Goal: Task Accomplishment & Management: Use online tool/utility

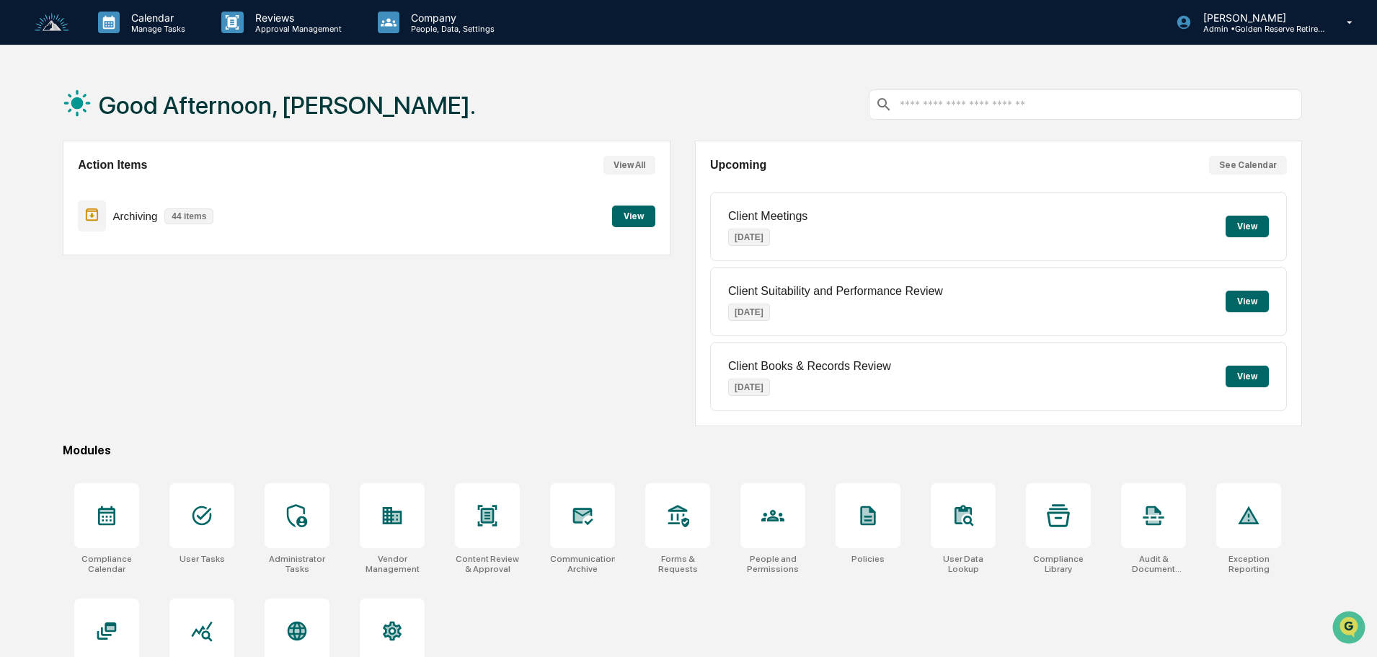
click at [629, 214] on button "View" at bounding box center [633, 216] width 43 height 22
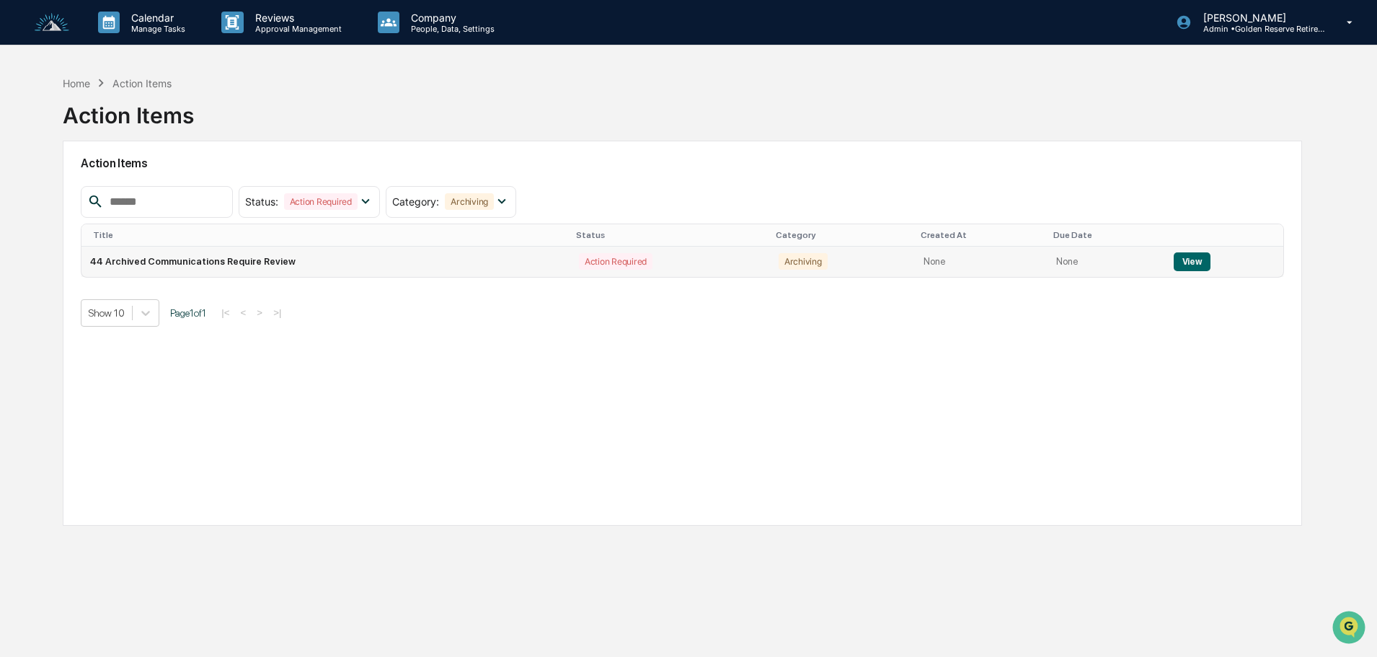
click at [1196, 258] on button "View" at bounding box center [1192, 261] width 37 height 19
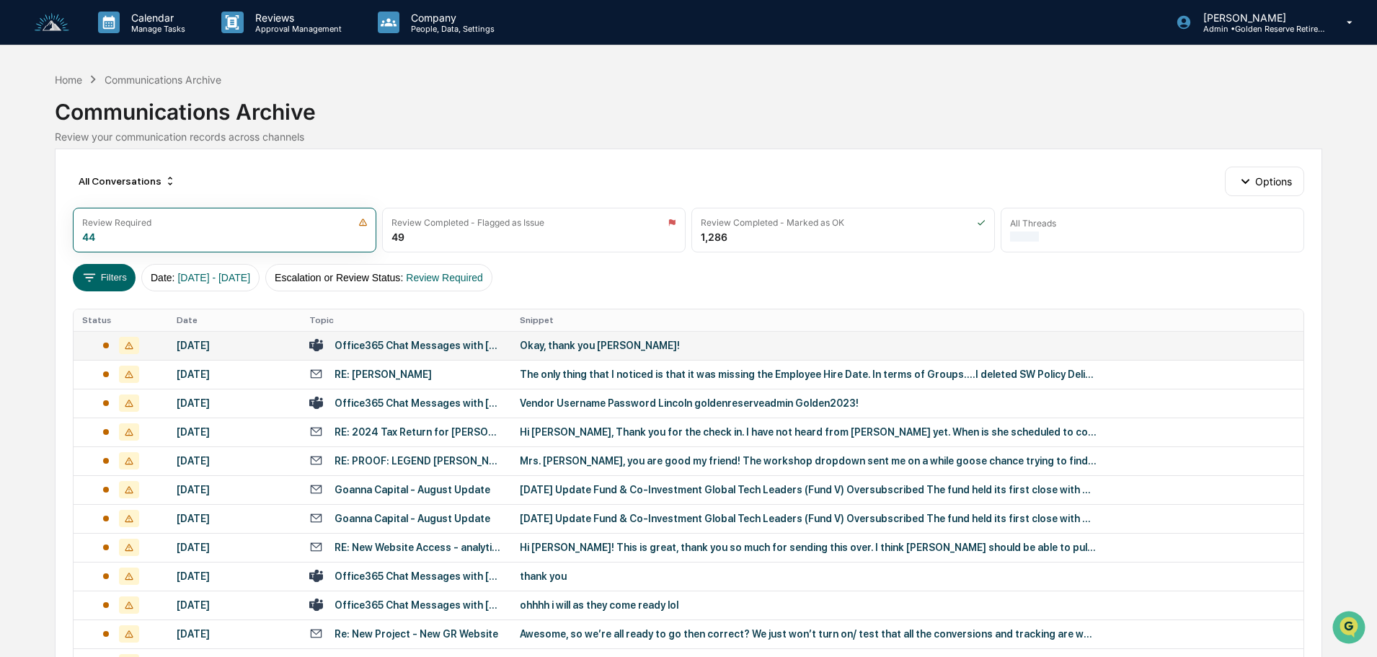
click at [583, 350] on div "Okay, thank you [PERSON_NAME]!" at bounding box center [808, 346] width 577 height 12
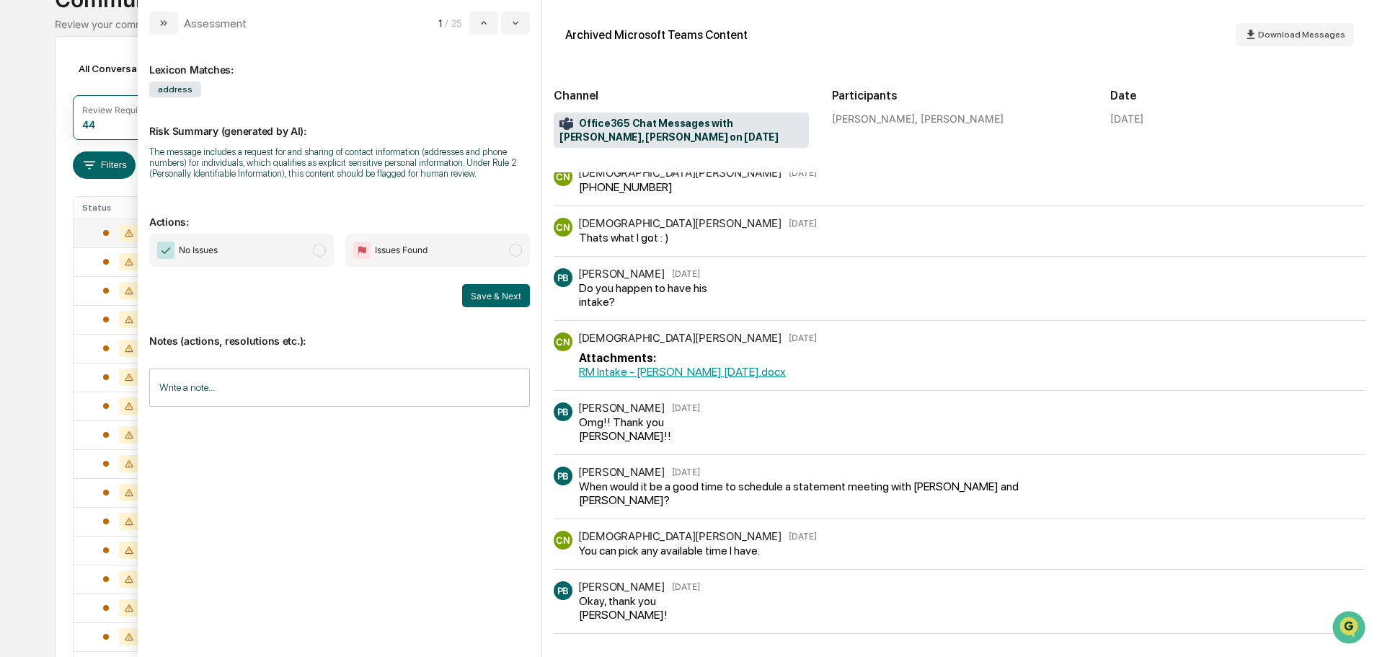
scroll to position [144, 0]
click at [252, 255] on span "No Issues" at bounding box center [241, 250] width 185 height 33
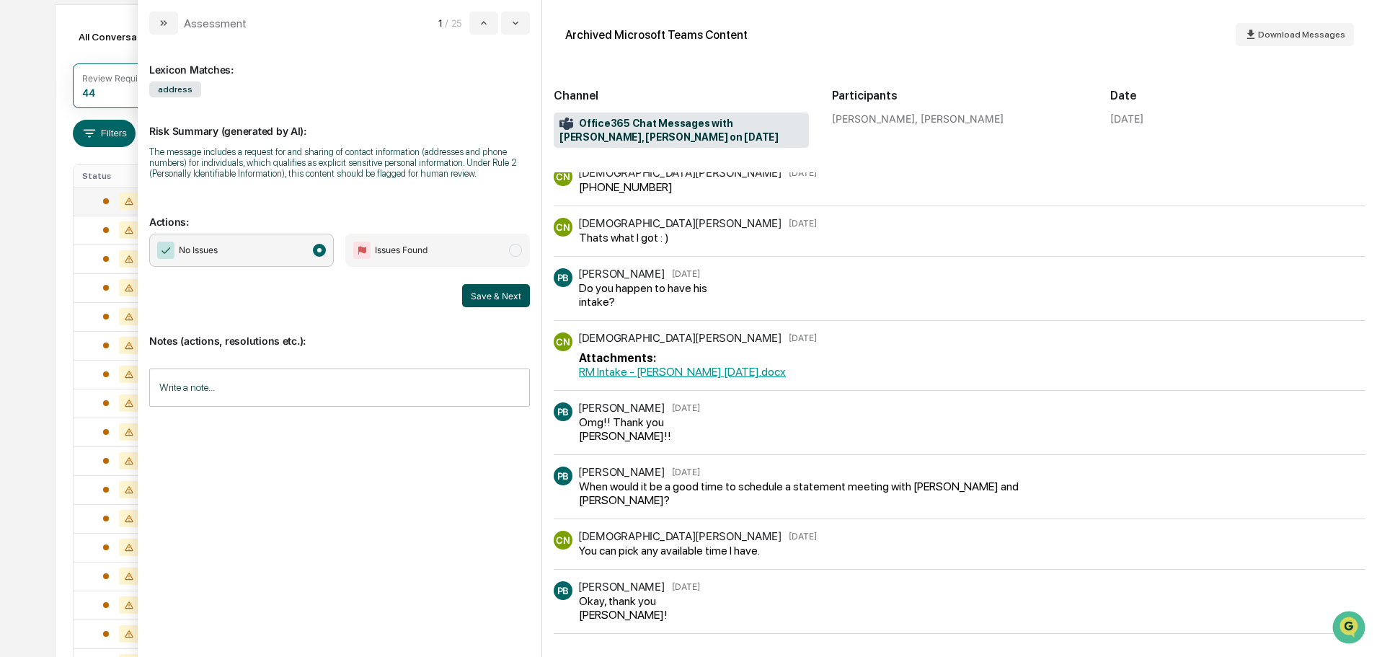
click at [490, 296] on button "Save & Next" at bounding box center [496, 295] width 68 height 23
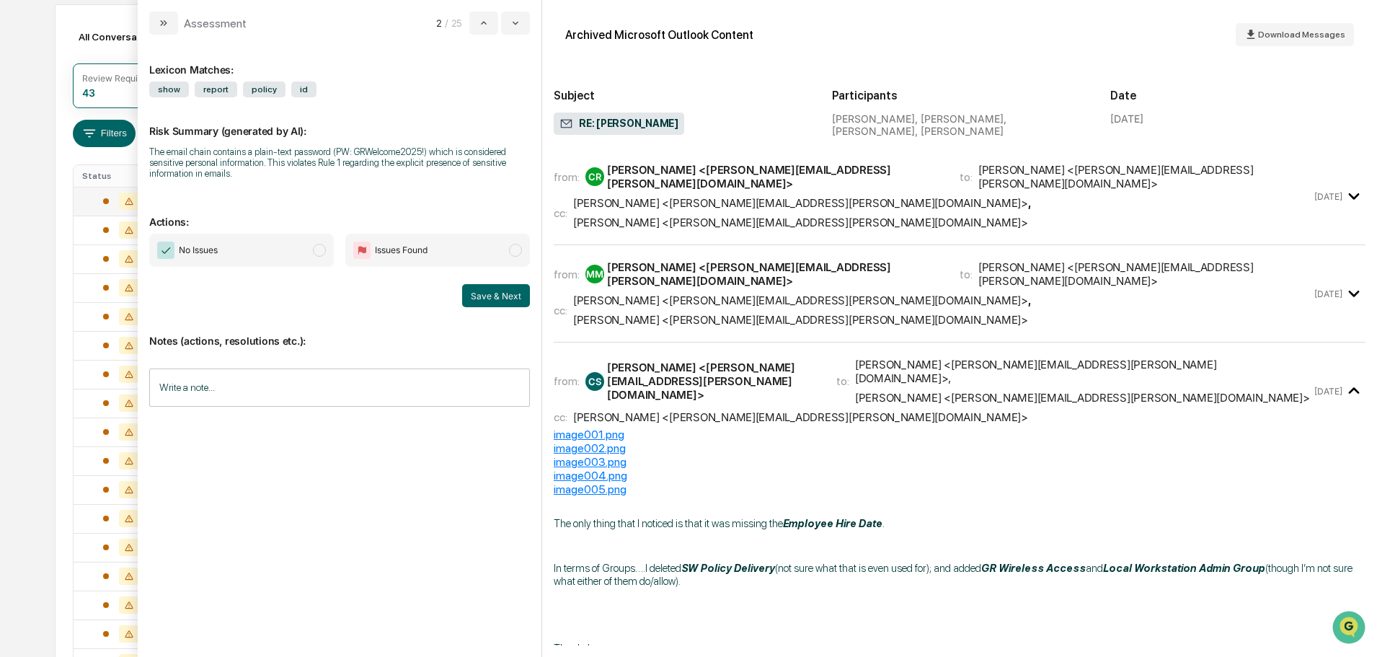
click at [269, 251] on span "No Issues" at bounding box center [241, 250] width 185 height 33
click at [487, 295] on button "Save & Next" at bounding box center [496, 295] width 68 height 23
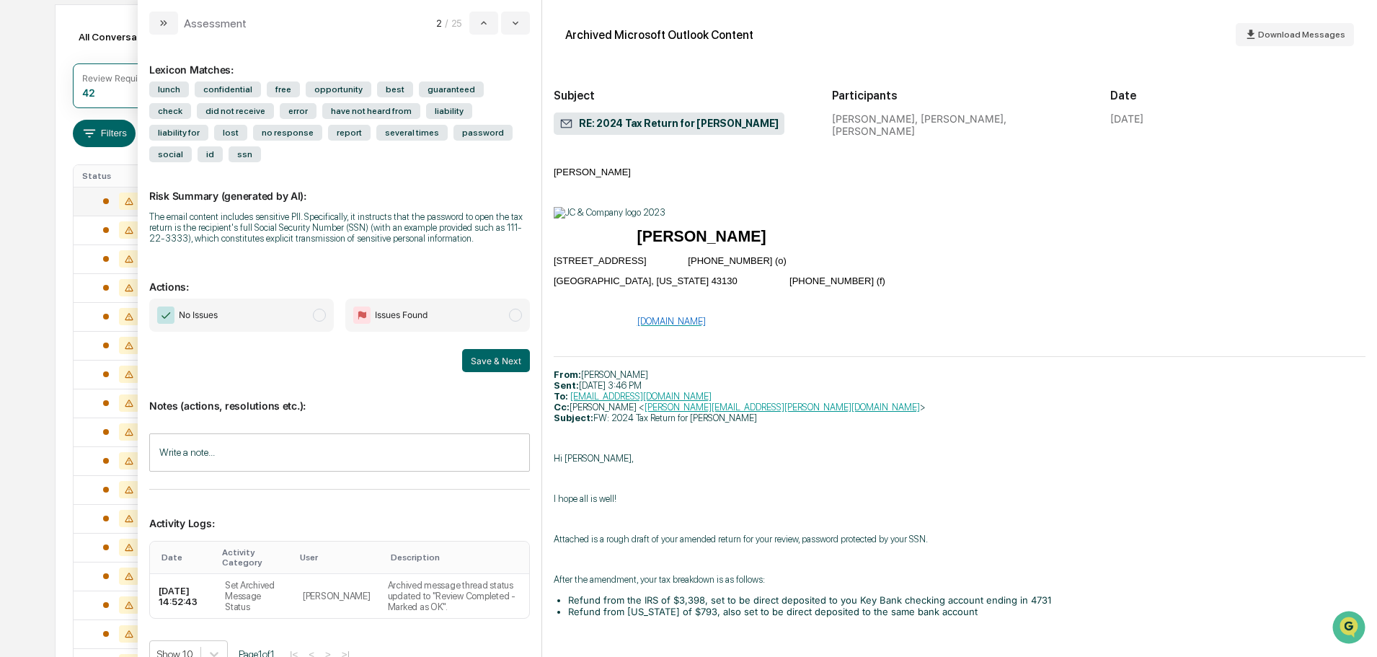
scroll to position [3749, 0]
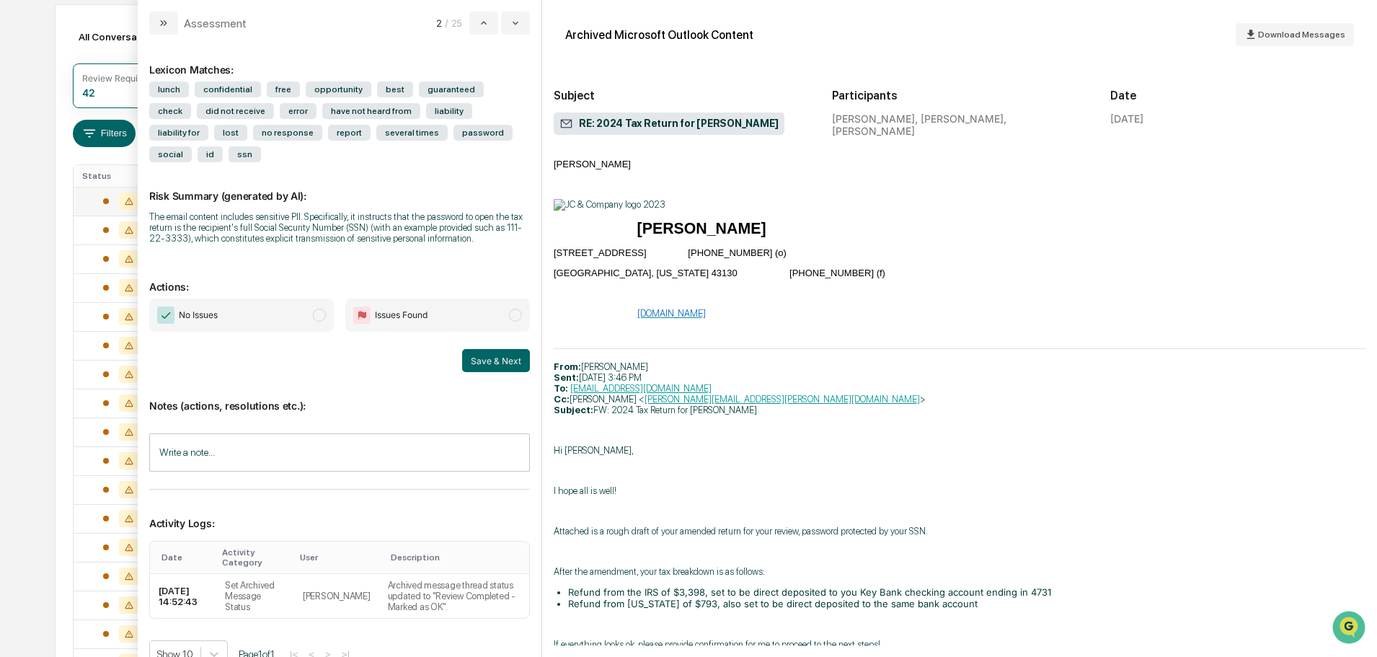
click at [270, 298] on span "No Issues" at bounding box center [241, 314] width 185 height 33
click at [472, 349] on button "Save & Next" at bounding box center [496, 360] width 68 height 23
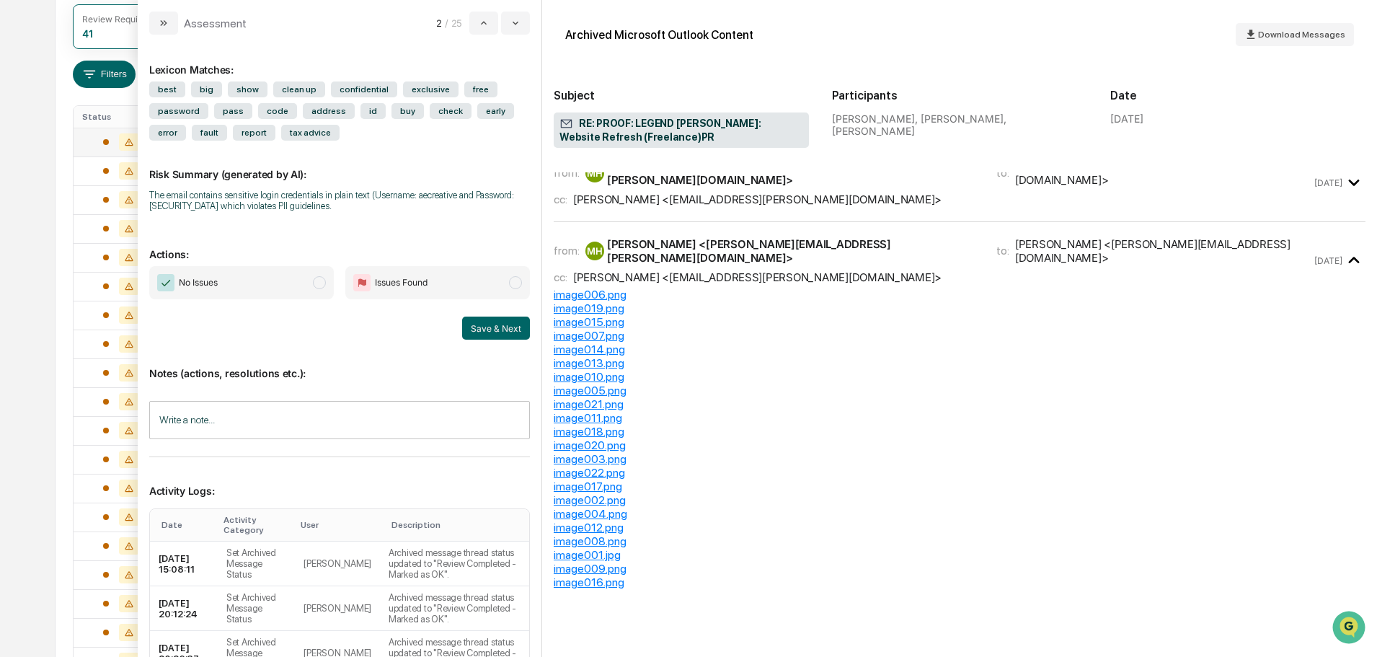
scroll to position [144, 0]
click at [165, 16] on button "modal" at bounding box center [163, 23] width 29 height 23
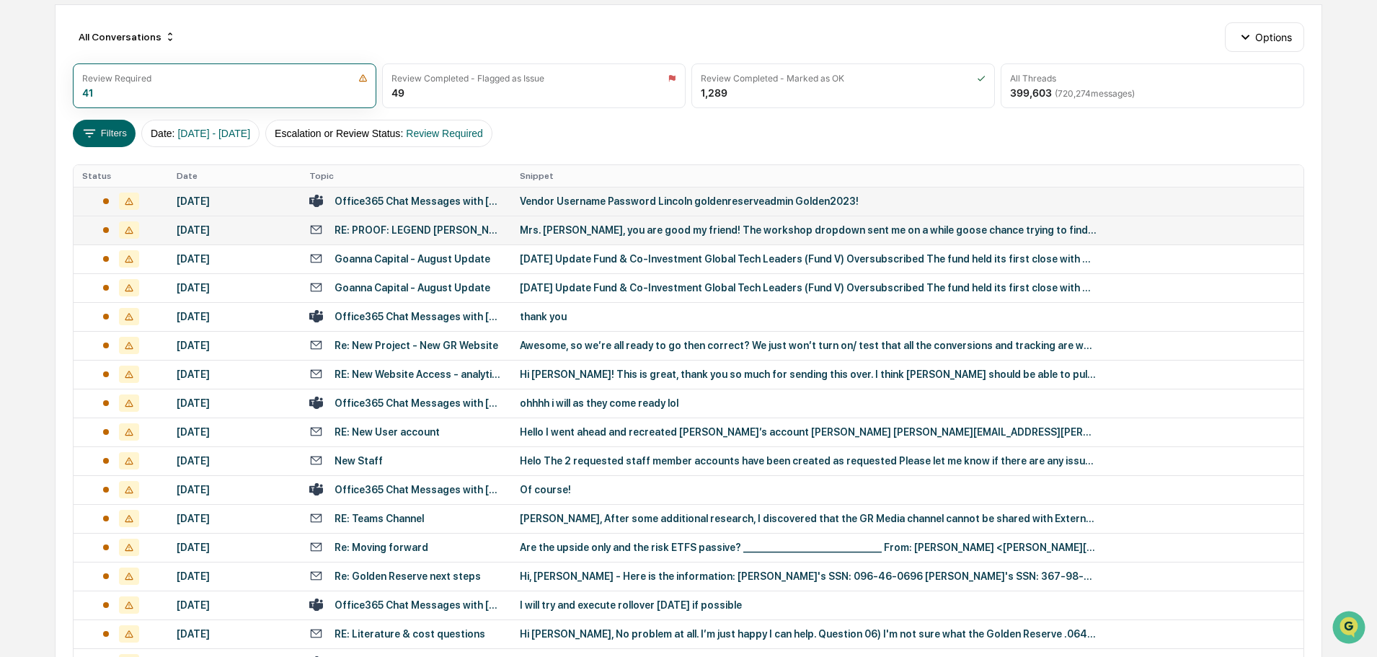
click at [582, 231] on div "Mrs. [PERSON_NAME], you are good my friend! The workshop dropdown sent me on a …" at bounding box center [808, 230] width 577 height 12
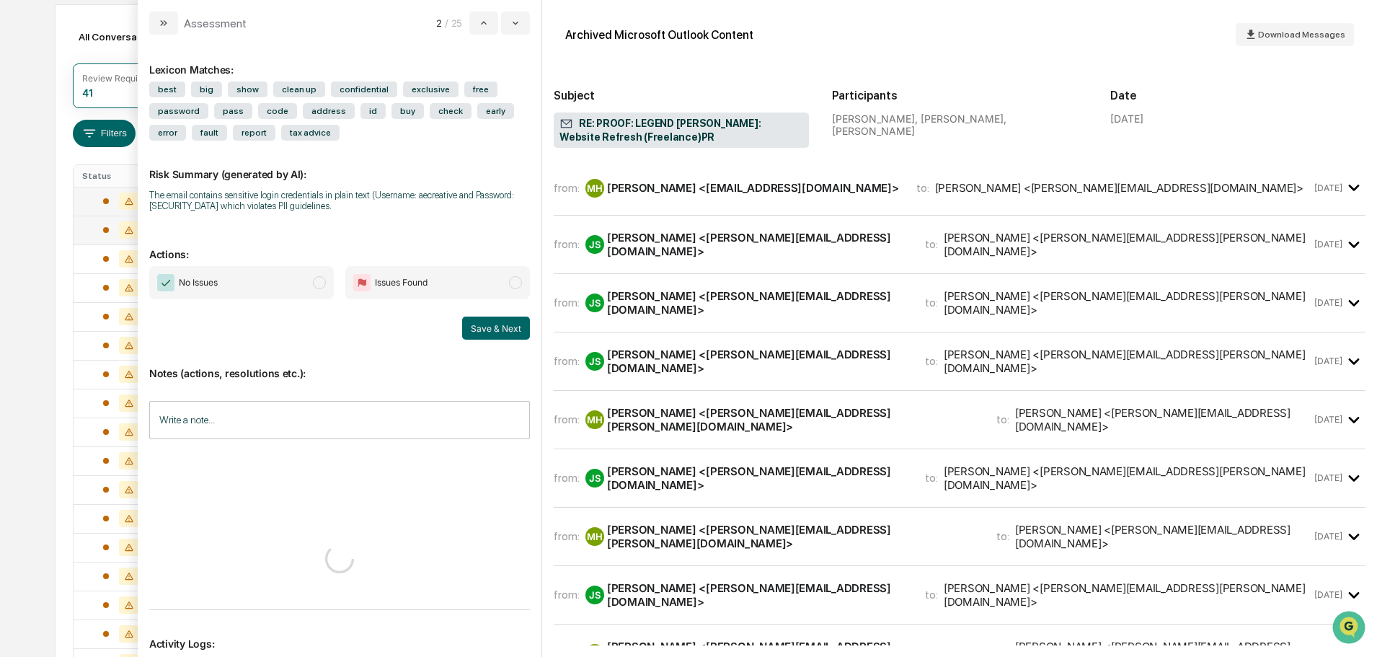
click at [166, 25] on icon "modal" at bounding box center [164, 23] width 12 height 12
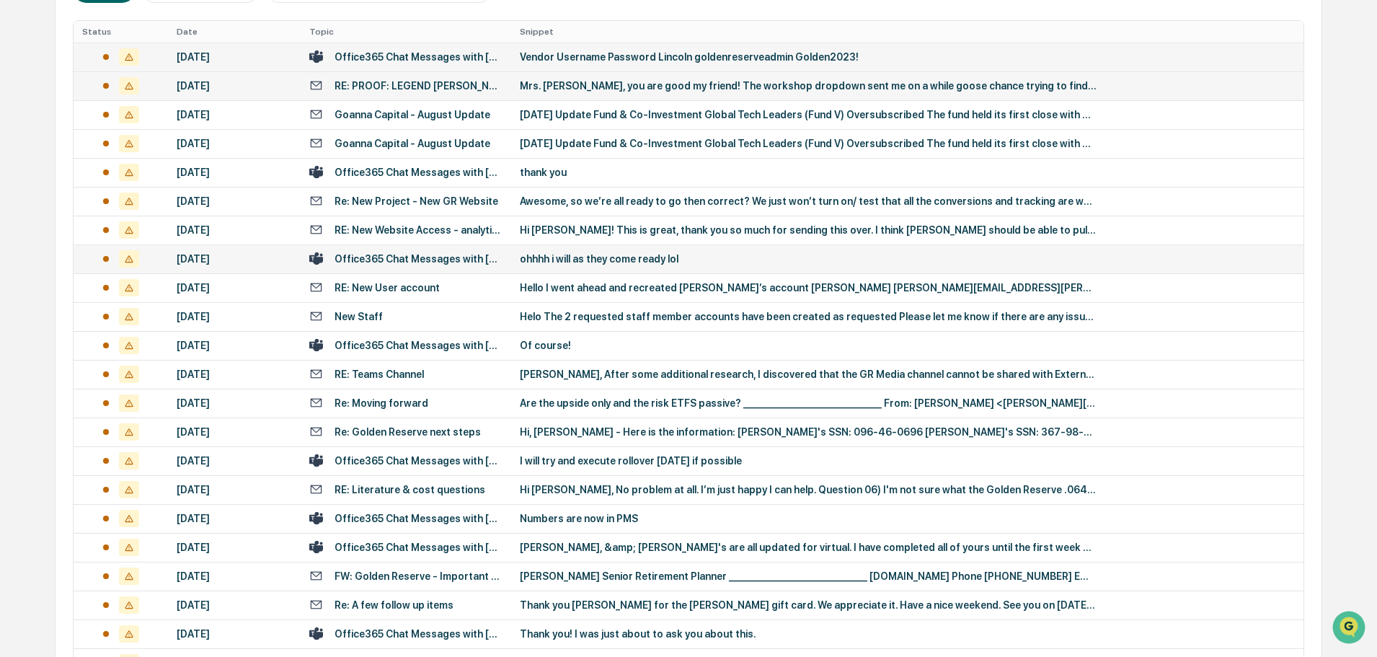
scroll to position [361, 0]
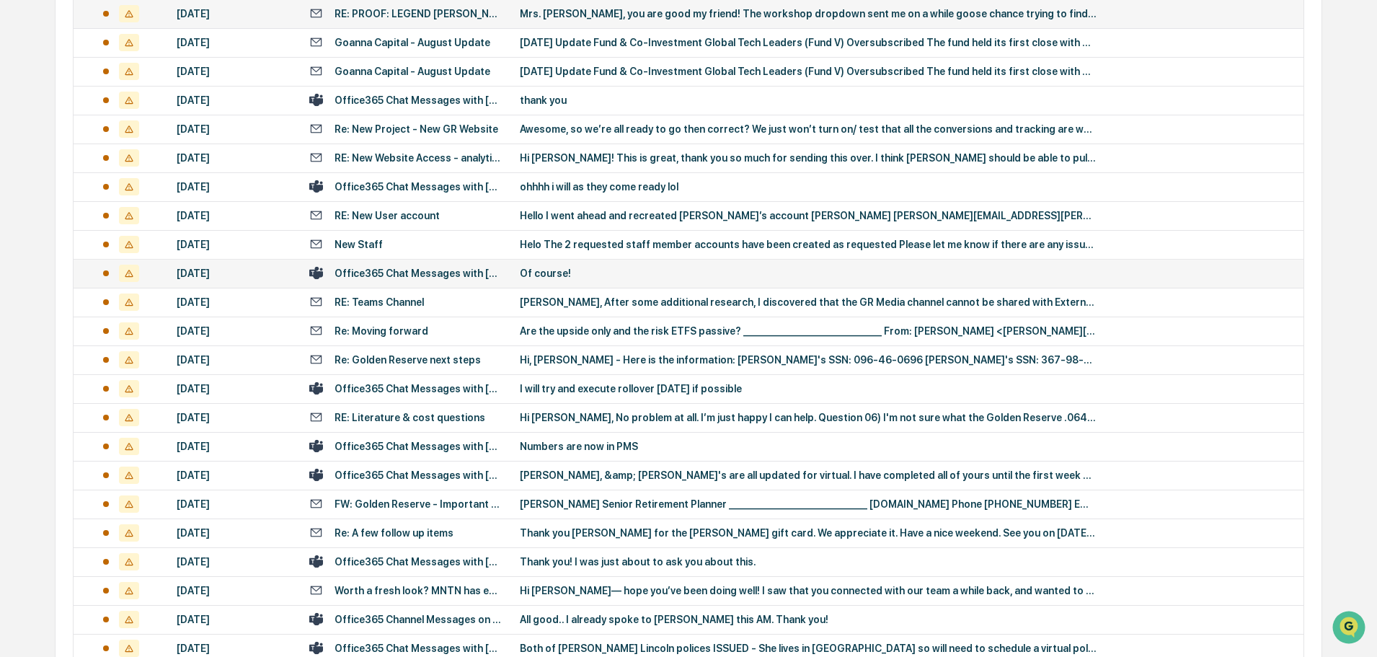
click at [572, 279] on td "Of course!" at bounding box center [907, 273] width 792 height 29
click at [549, 274] on div "Of course!" at bounding box center [808, 273] width 577 height 12
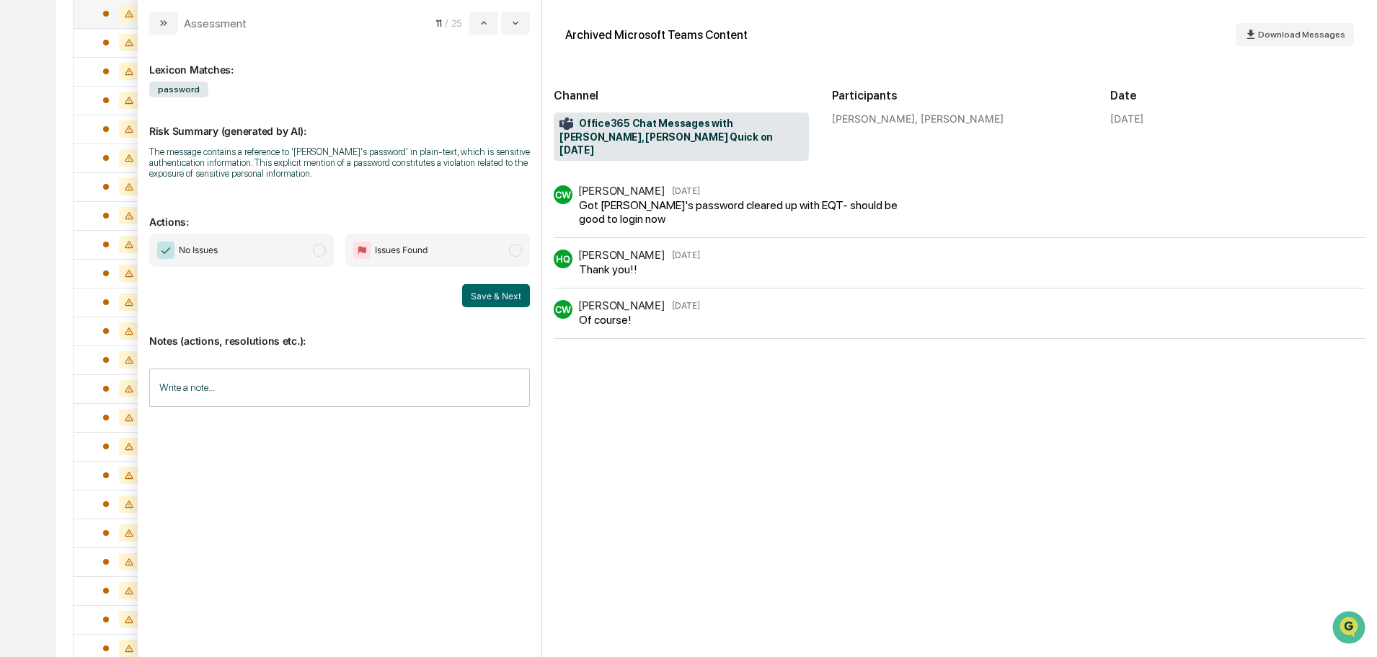
click at [285, 255] on span "No Issues" at bounding box center [241, 250] width 185 height 33
click at [483, 294] on button "Save & Next" at bounding box center [496, 295] width 68 height 23
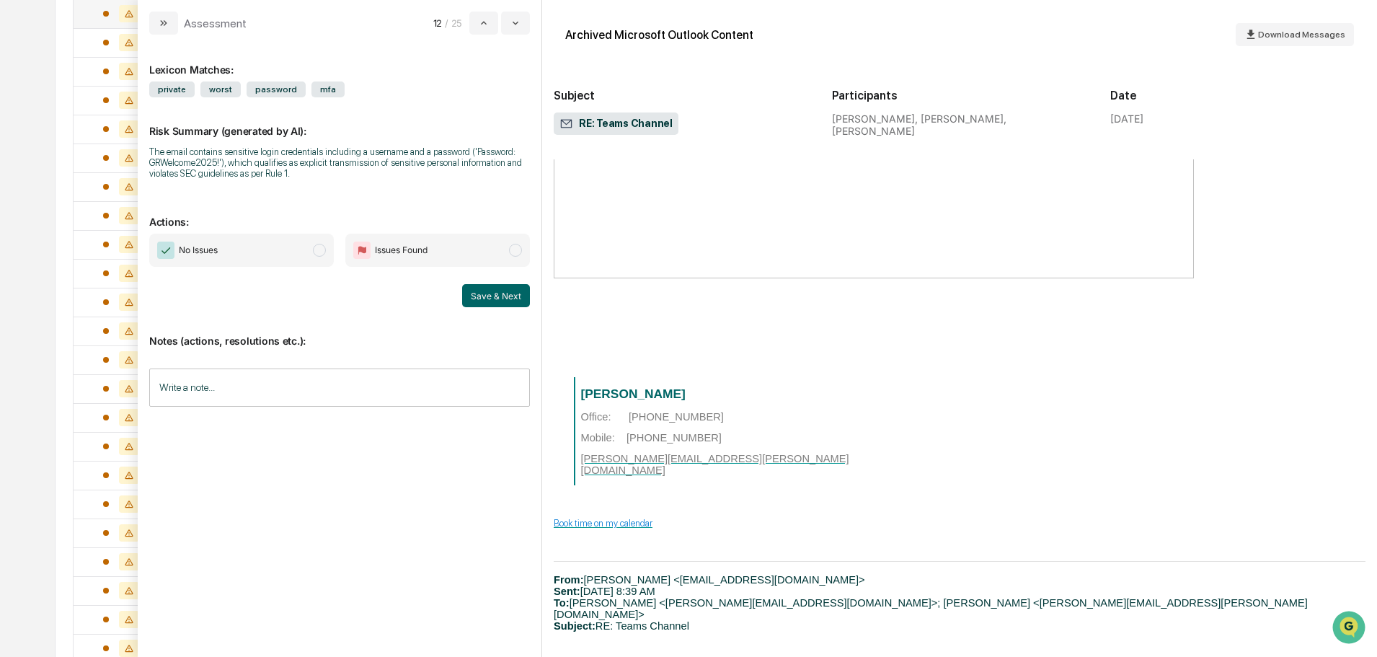
scroll to position [1542, 0]
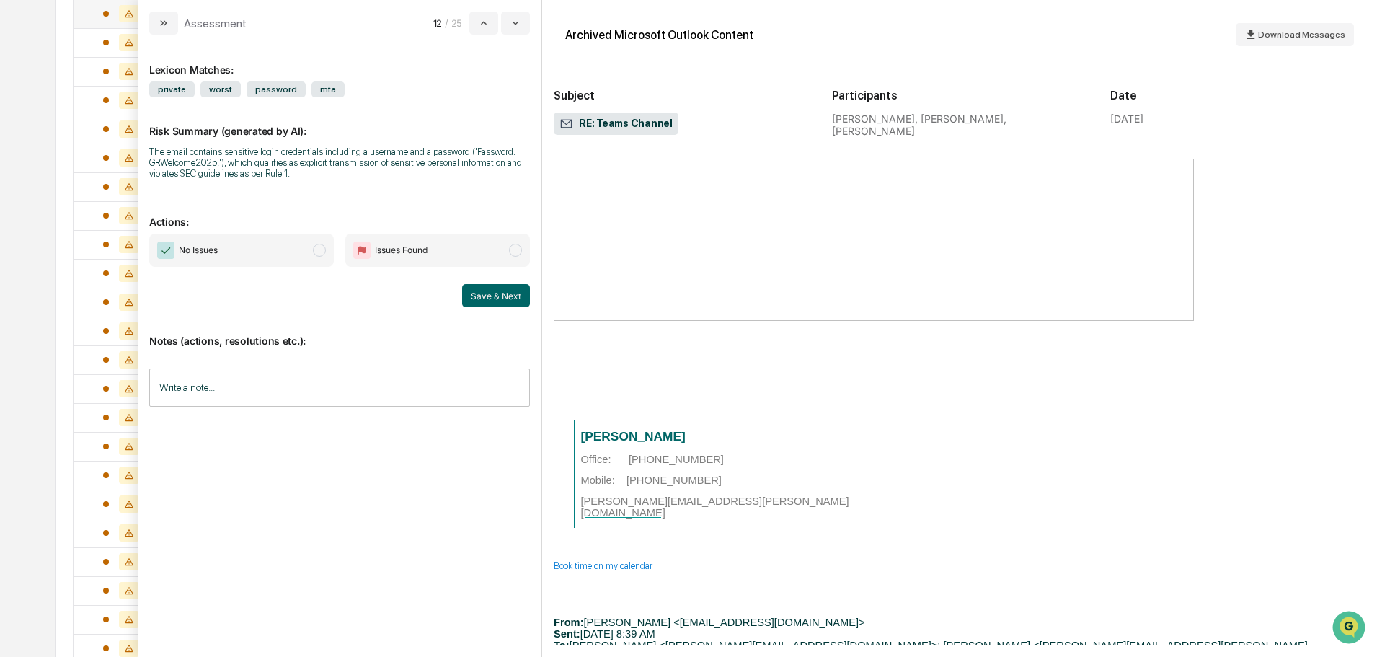
click at [249, 247] on span "No Issues" at bounding box center [241, 250] width 185 height 33
click at [492, 298] on button "Save & Next" at bounding box center [496, 295] width 68 height 23
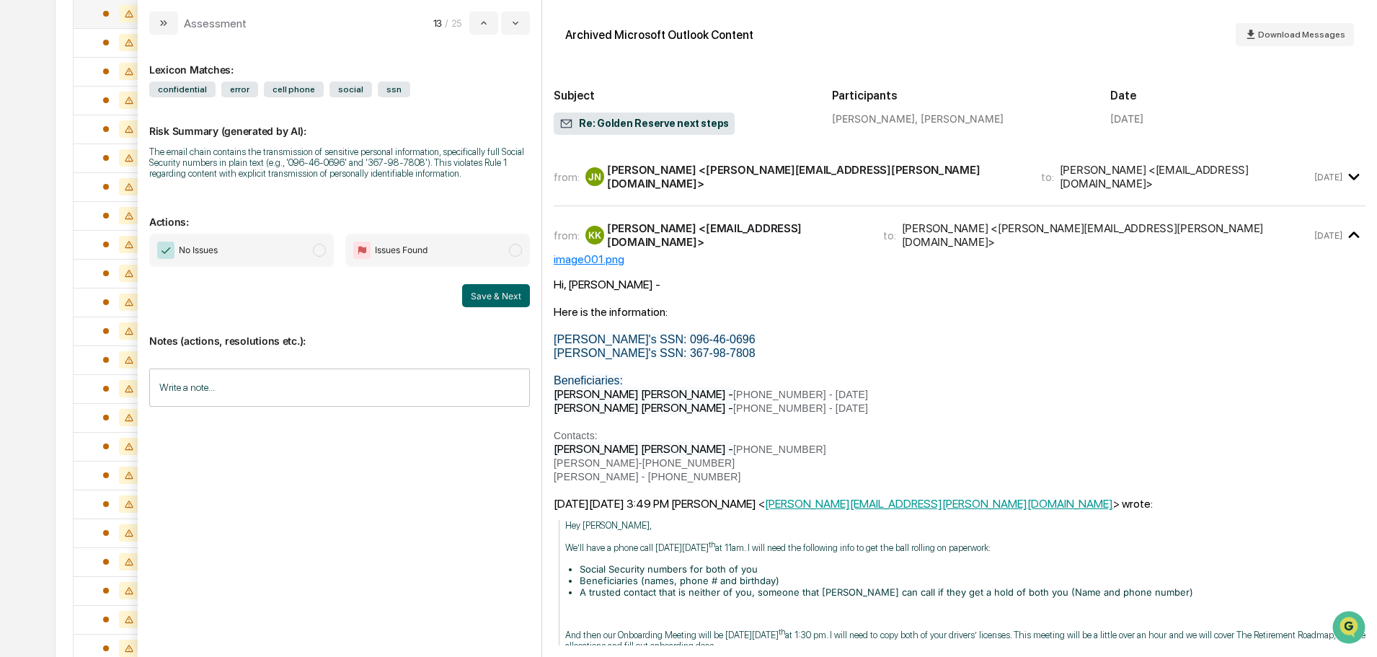
drag, startPoint x: 159, startPoint y: 17, endPoint x: 169, endPoint y: 25, distance: 13.4
click at [159, 17] on button "modal" at bounding box center [163, 23] width 29 height 23
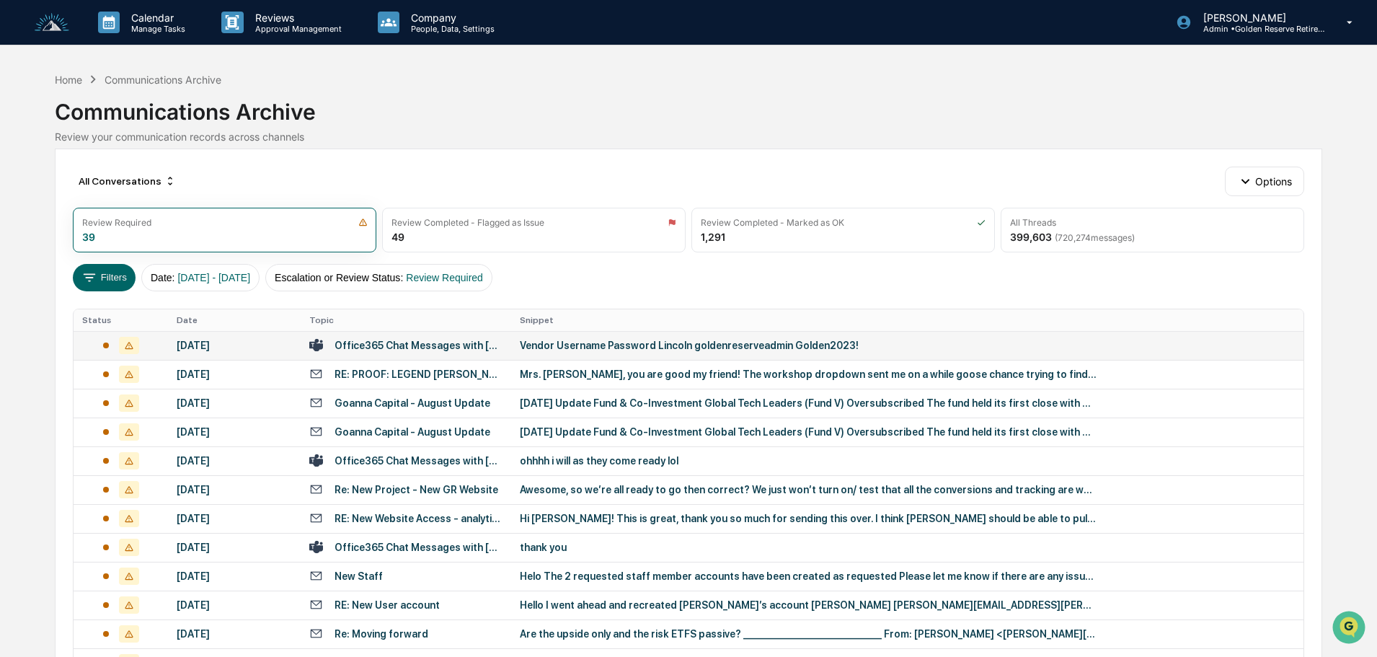
scroll to position [72, 0]
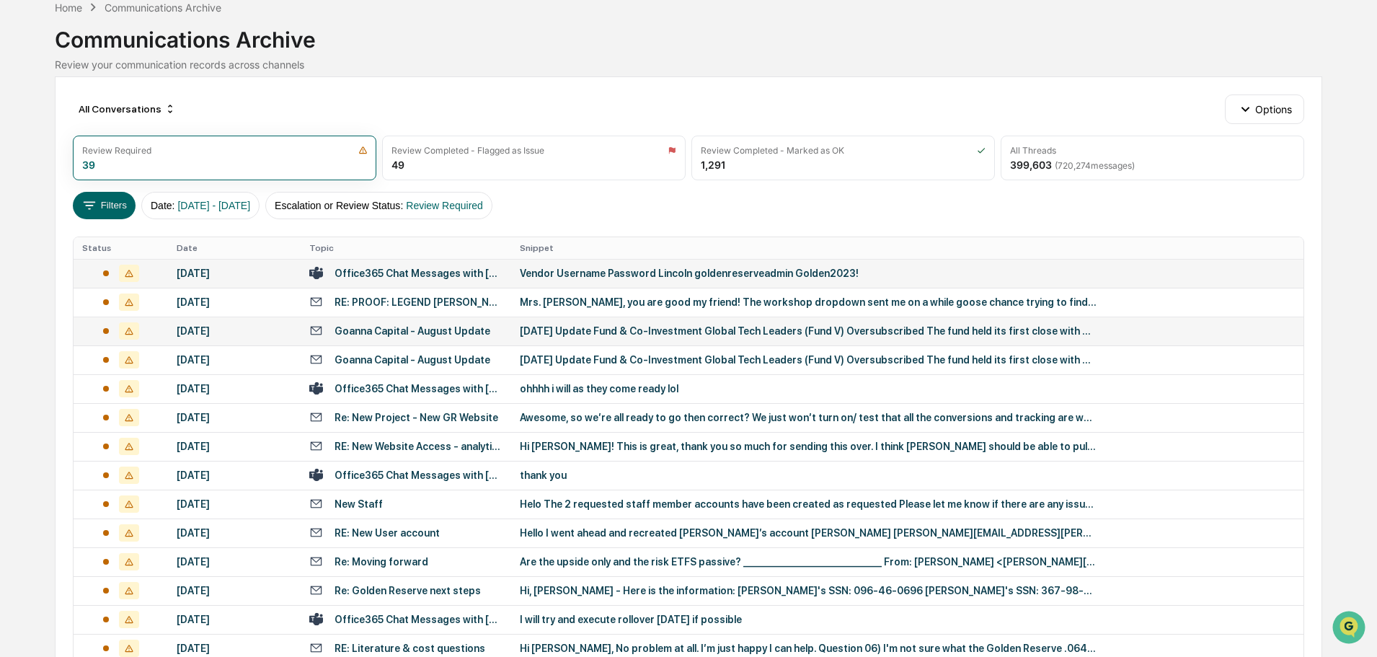
click at [613, 325] on div "[DATE] Update Fund & Co-Investment Global Tech Leaders (Fund V) Oversubscribed …" at bounding box center [808, 331] width 577 height 12
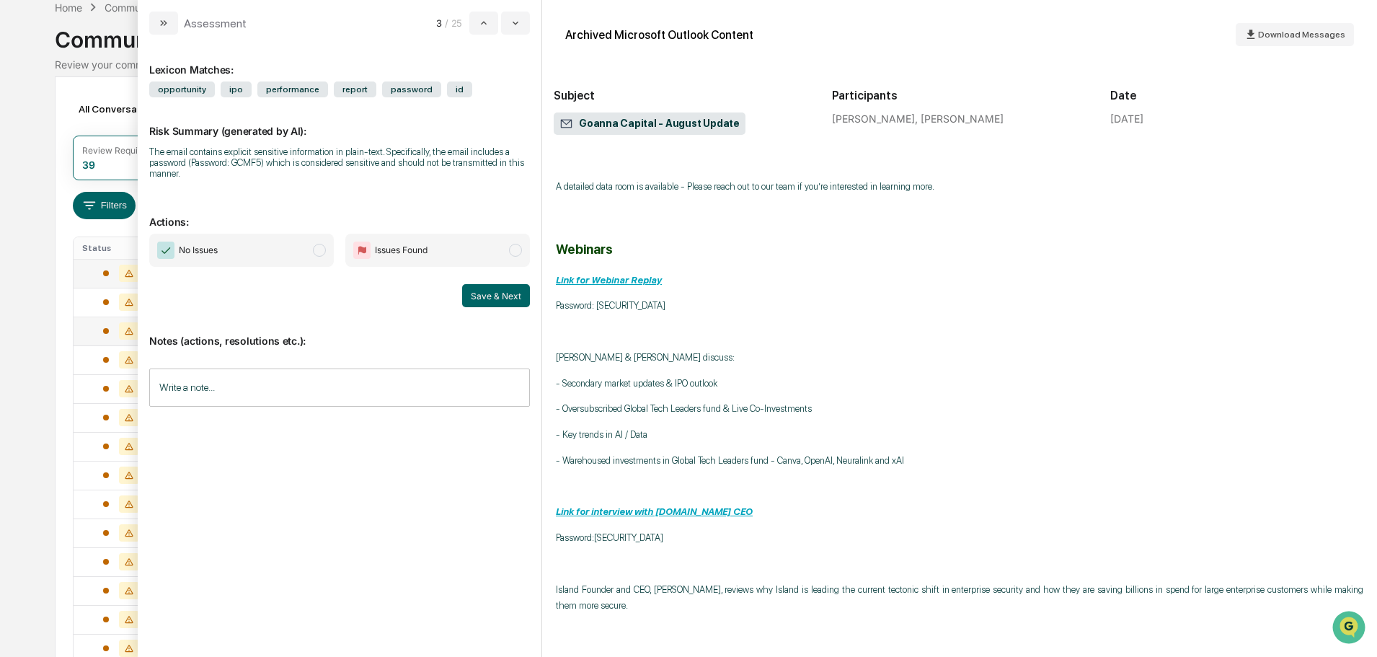
scroll to position [361, 0]
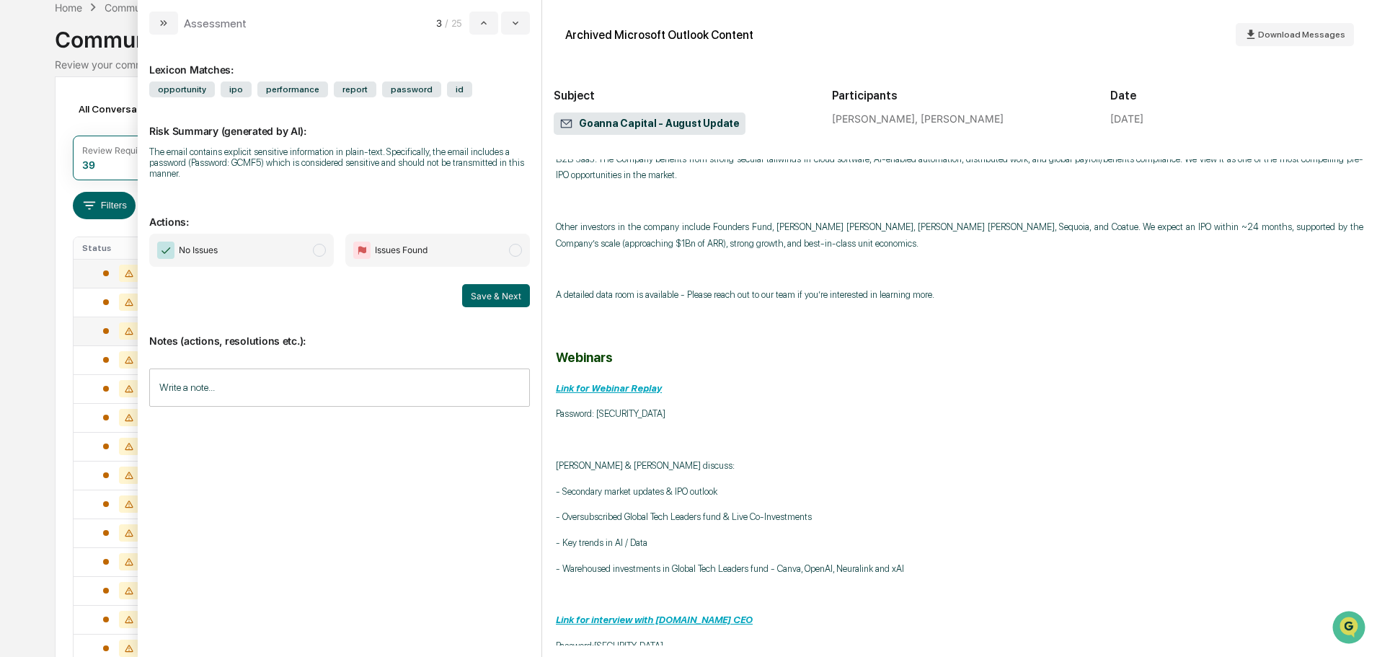
click at [279, 255] on span "No Issues" at bounding box center [241, 250] width 185 height 33
click at [511, 297] on button "Save & Next" at bounding box center [496, 295] width 68 height 23
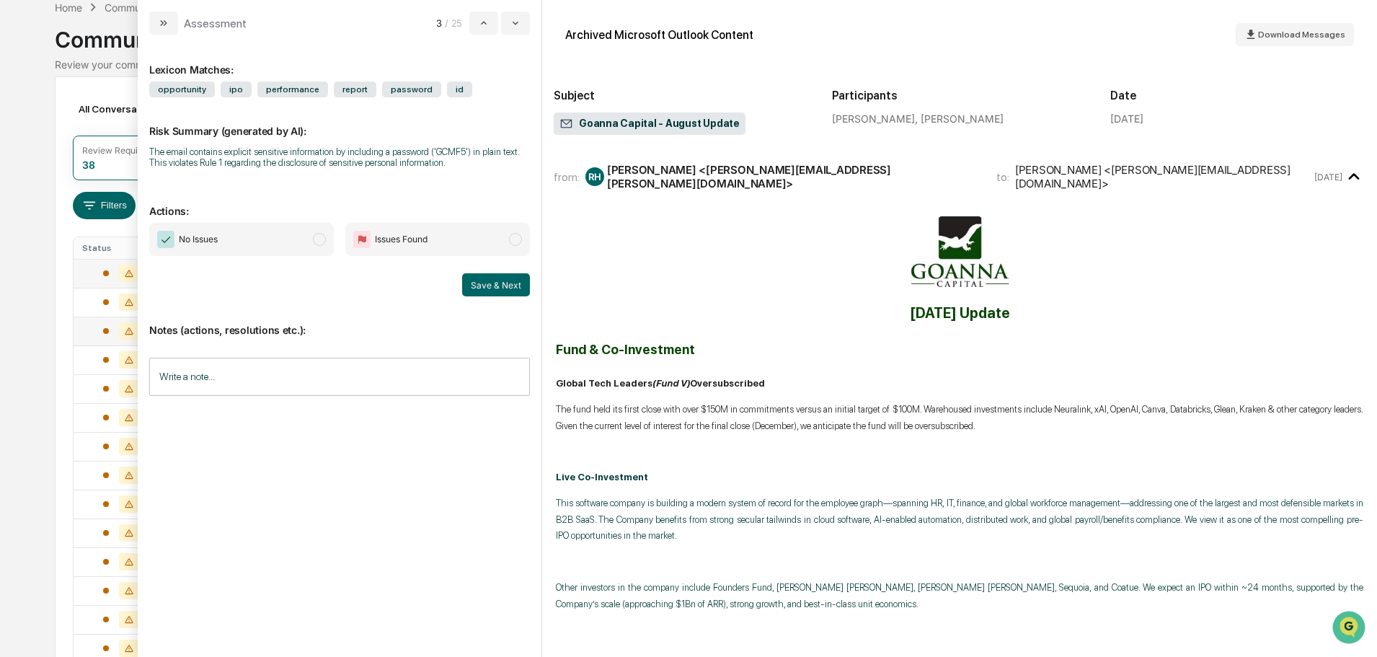
click at [278, 244] on span "No Issues" at bounding box center [241, 239] width 185 height 33
click at [490, 293] on button "Save & Next" at bounding box center [496, 284] width 68 height 23
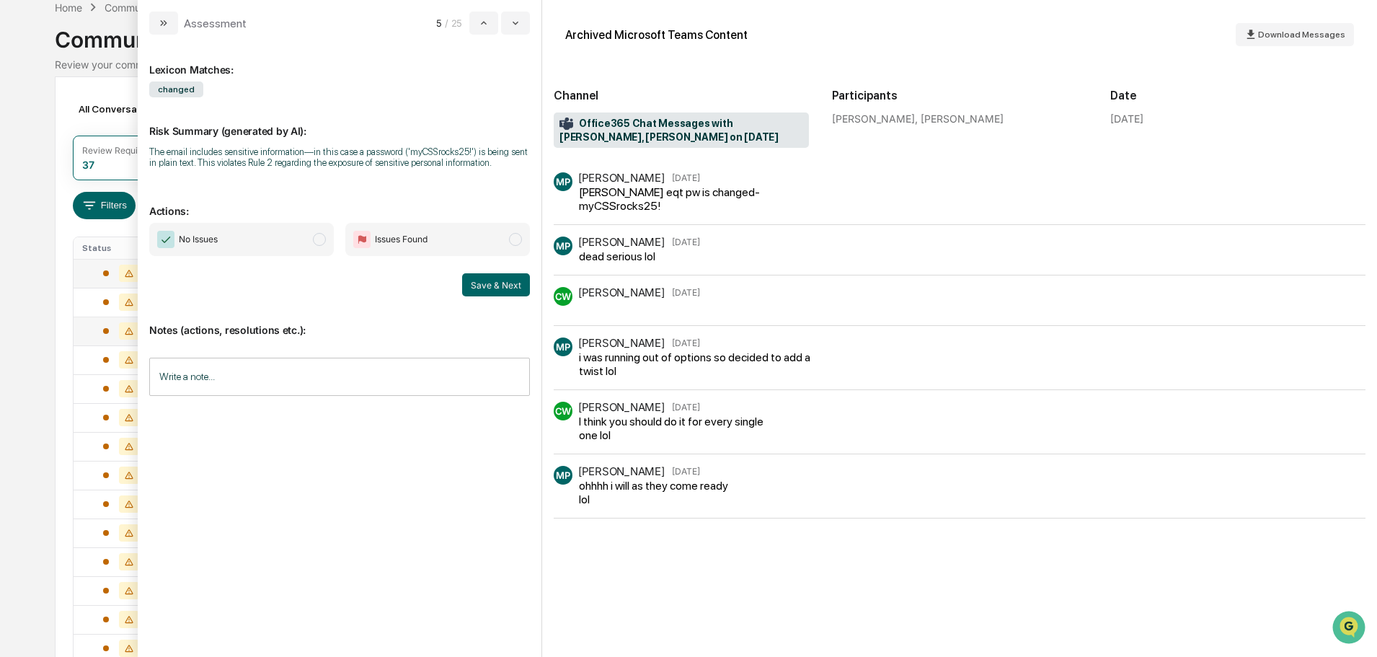
click at [298, 237] on span "No Issues" at bounding box center [241, 239] width 185 height 33
click at [495, 287] on button "Save & Next" at bounding box center [496, 284] width 68 height 23
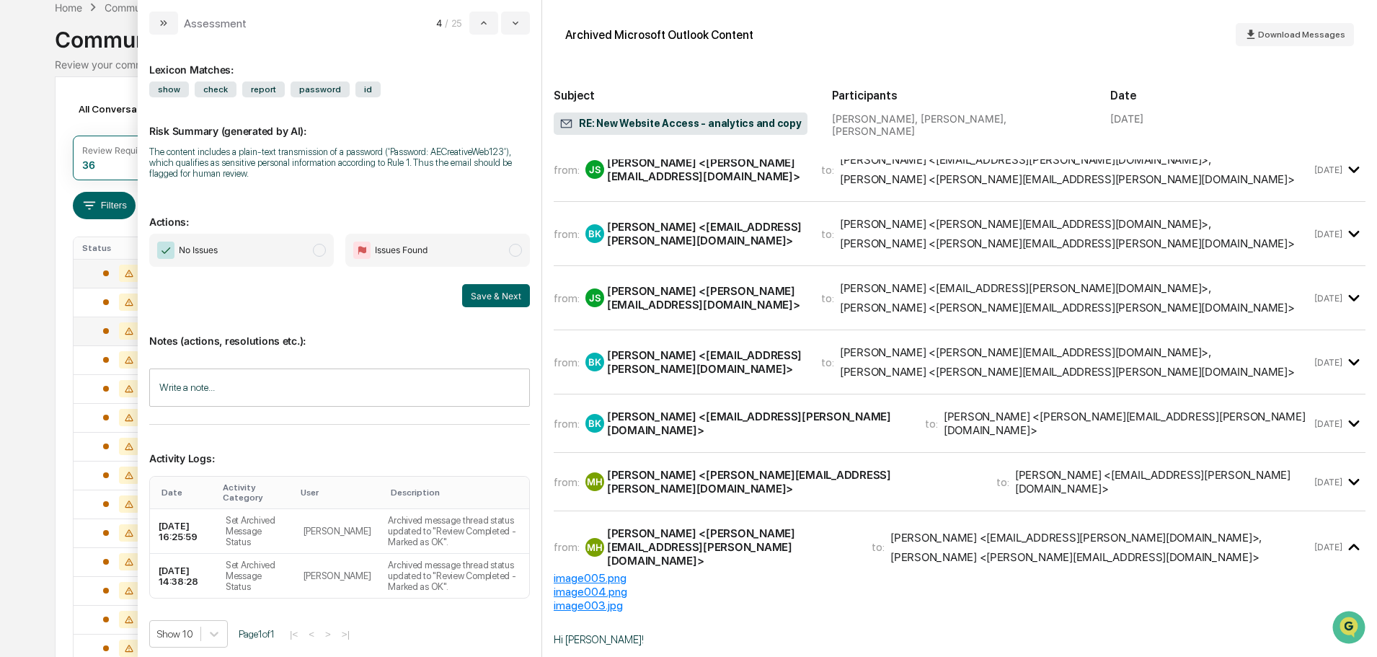
scroll to position [224, 0]
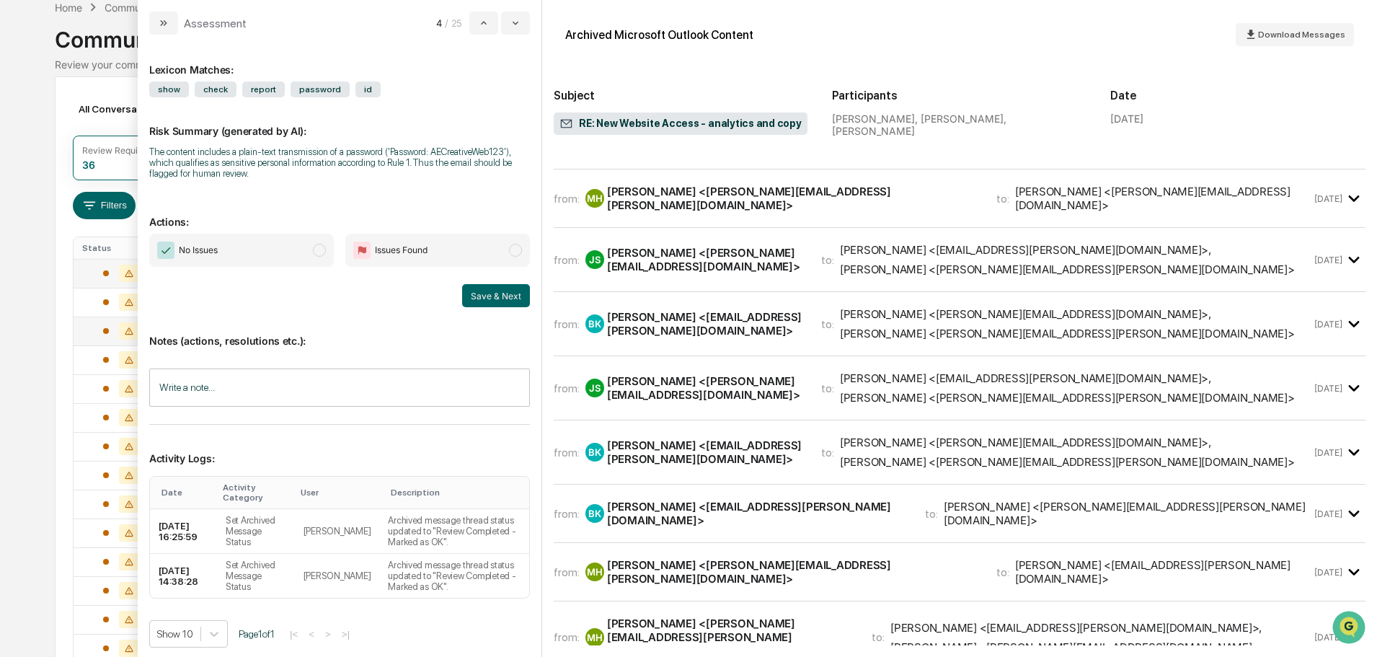
click at [268, 246] on span "No Issues" at bounding box center [241, 250] width 185 height 33
click at [479, 290] on button "Save & Next" at bounding box center [496, 295] width 68 height 23
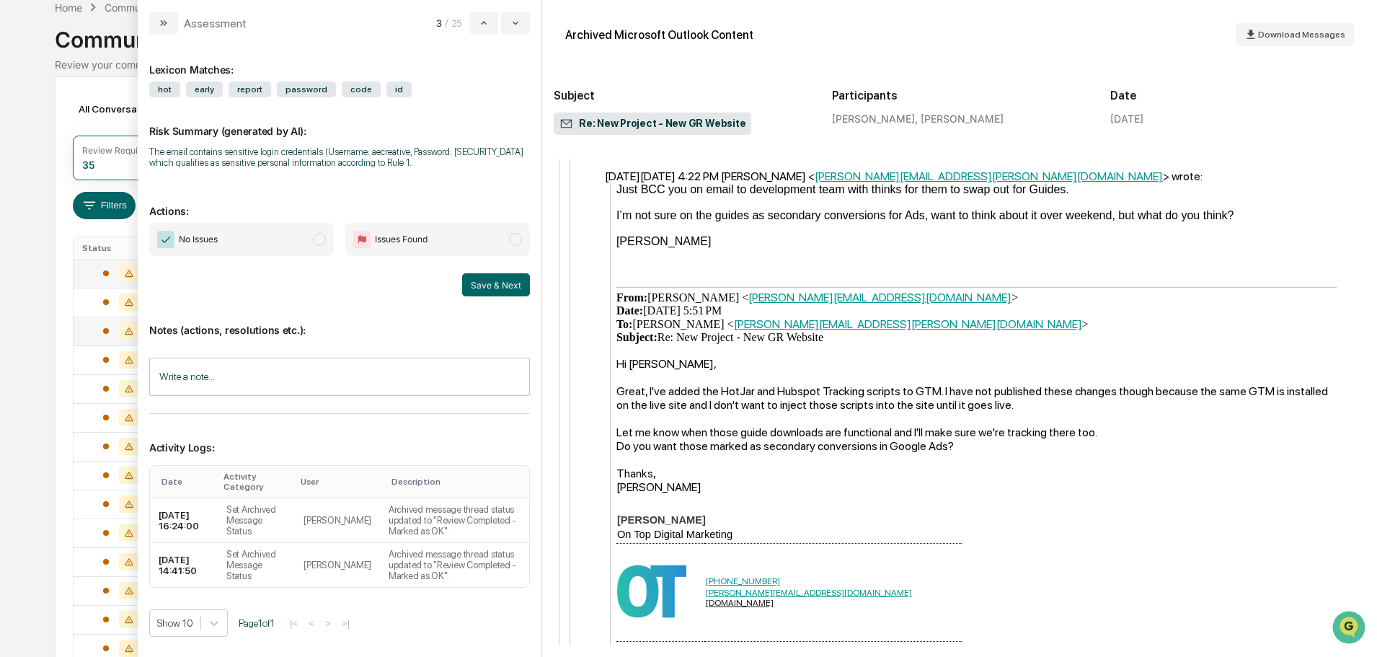
scroll to position [2091, 0]
click at [255, 246] on span "No Issues" at bounding box center [241, 239] width 185 height 33
click at [492, 283] on button "Save & Next" at bounding box center [496, 284] width 68 height 23
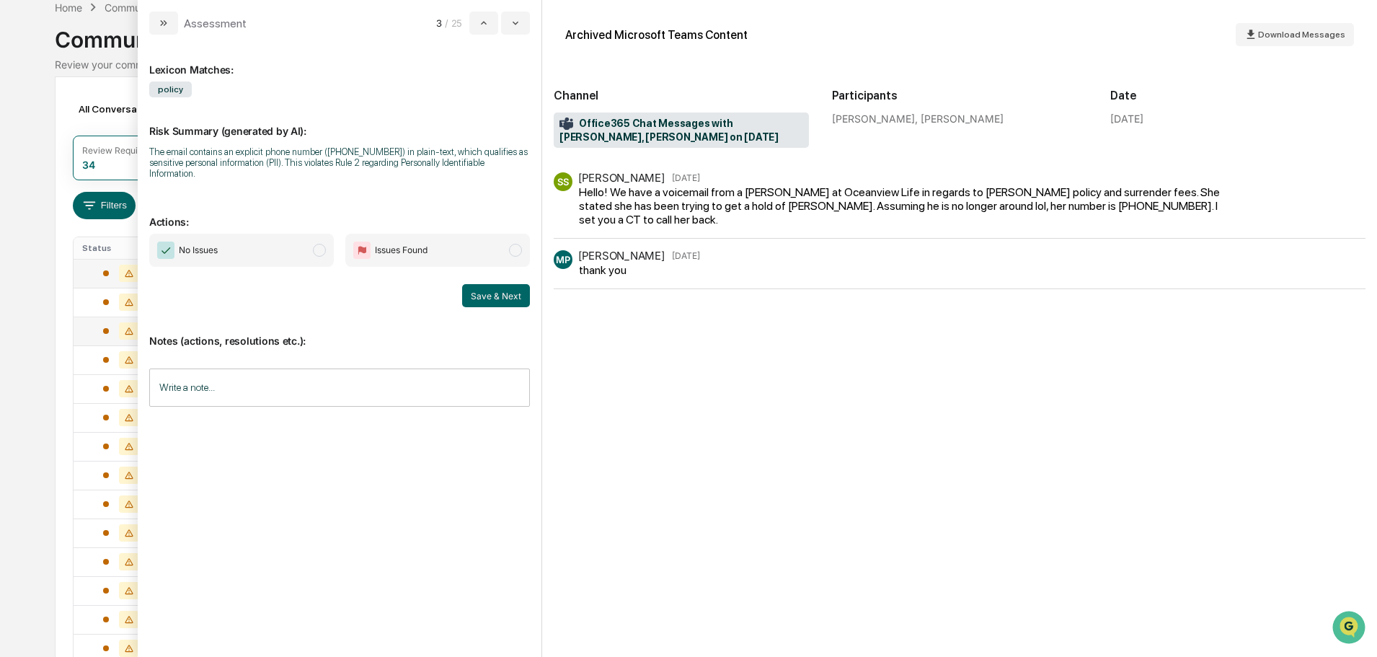
click at [276, 234] on span "No Issues" at bounding box center [241, 250] width 185 height 33
click at [496, 286] on button "Save & Next" at bounding box center [496, 295] width 68 height 23
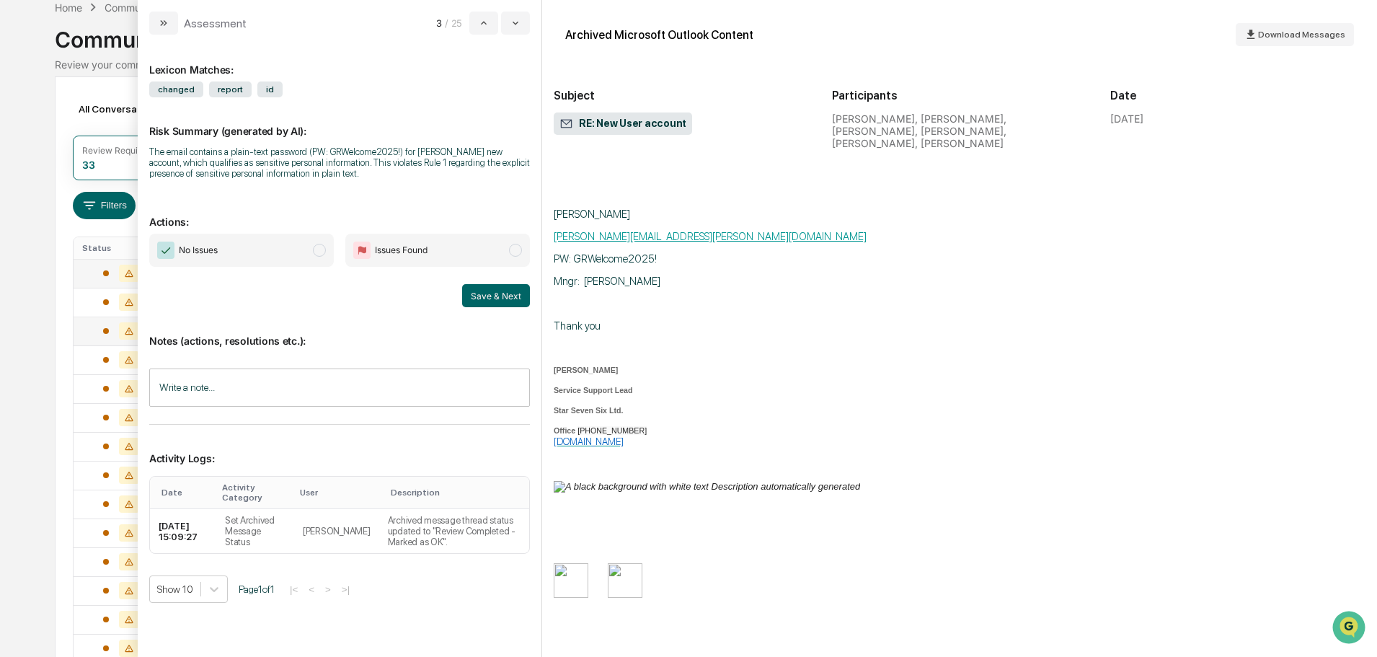
scroll to position [2193, 0]
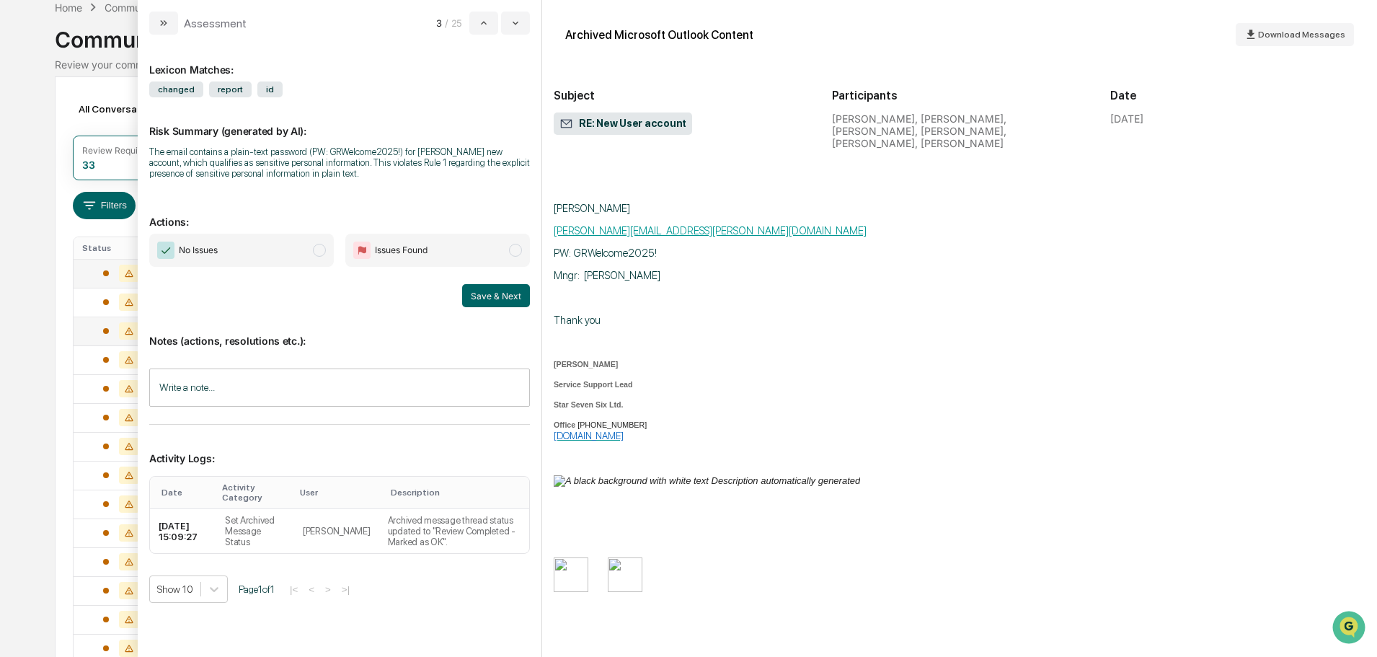
click at [239, 247] on span "No Issues" at bounding box center [241, 250] width 185 height 33
click at [497, 297] on button "Save & Next" at bounding box center [496, 295] width 68 height 23
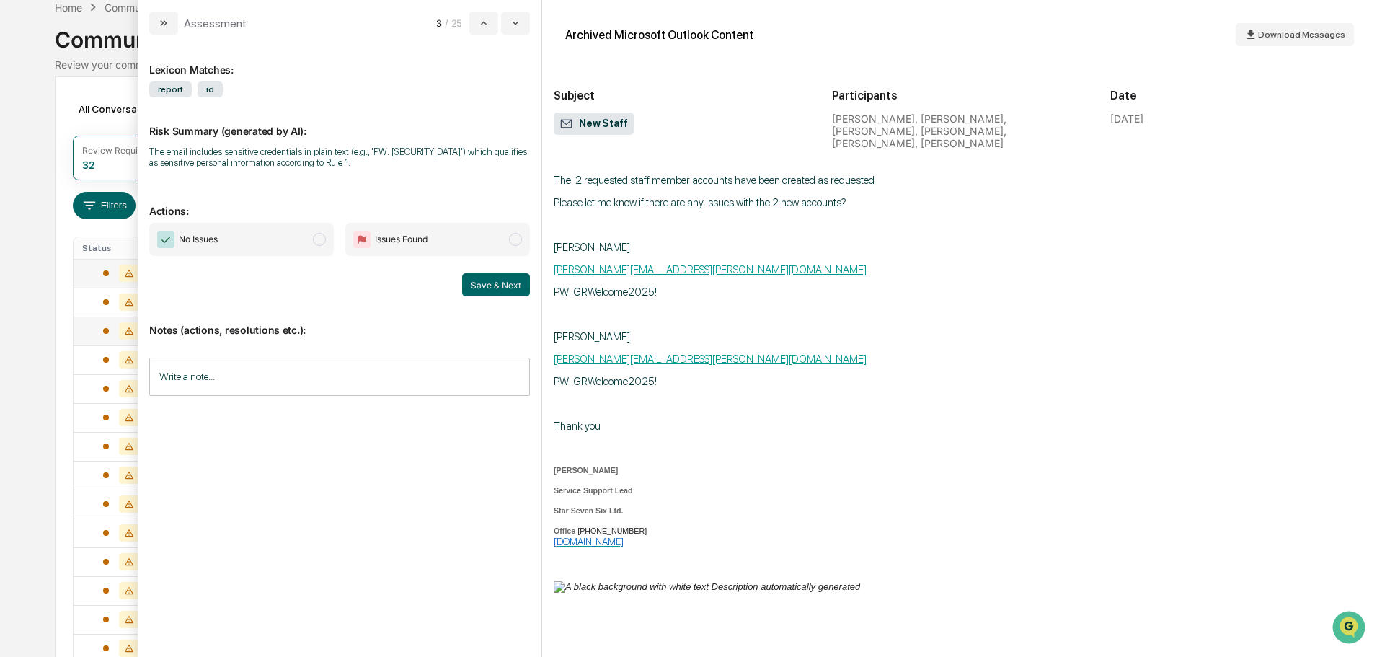
scroll to position [357, 0]
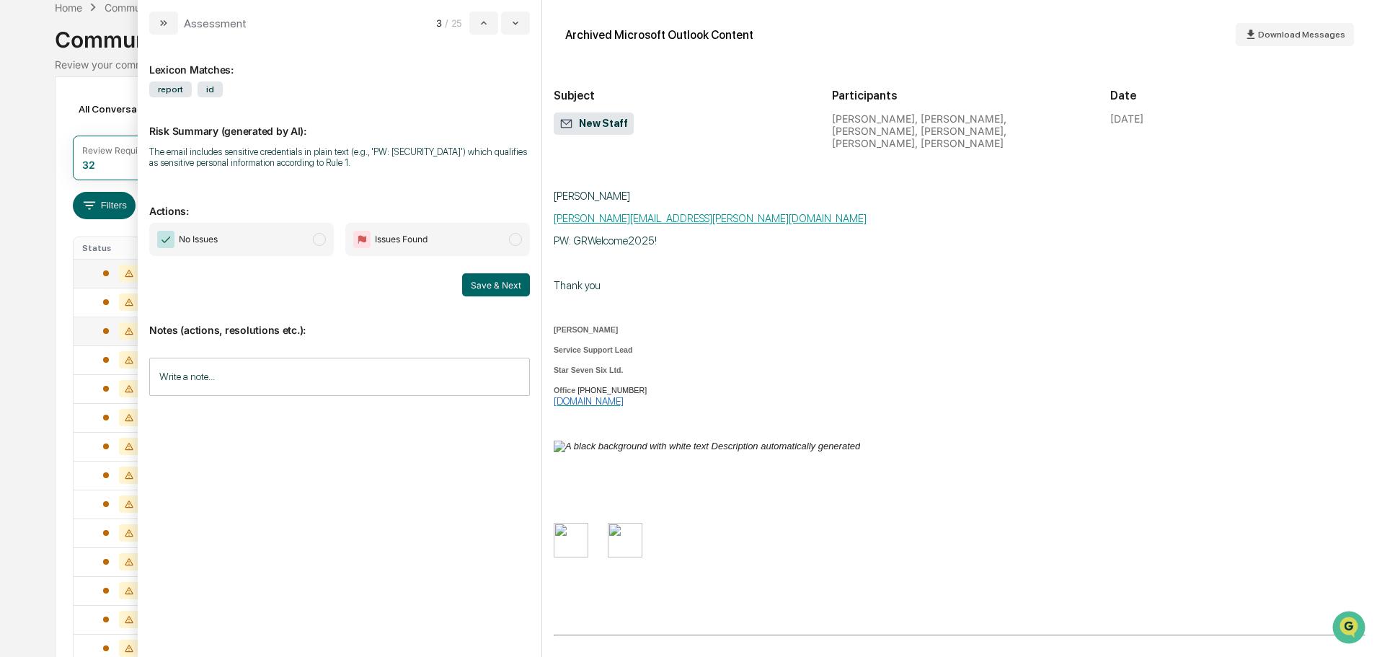
click at [277, 243] on span "No Issues" at bounding box center [241, 239] width 185 height 33
click at [492, 288] on button "Save & Next" at bounding box center [496, 284] width 68 height 23
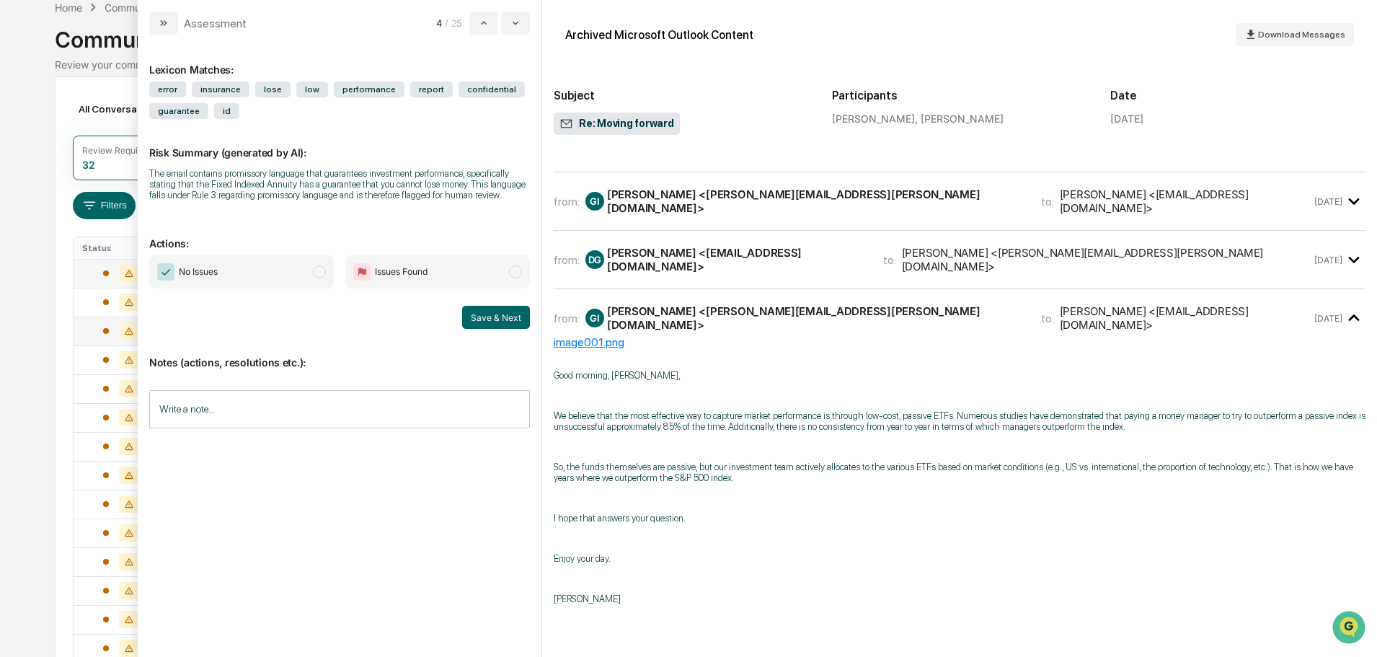
scroll to position [216, 0]
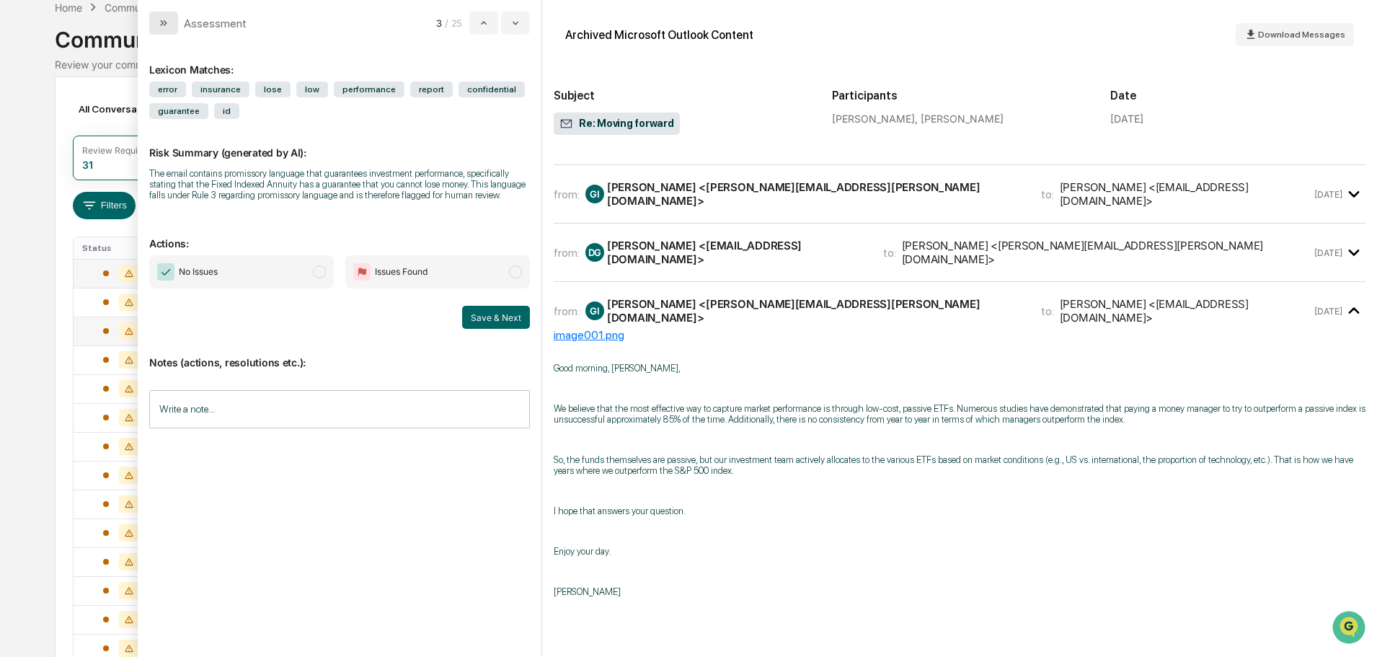
click at [153, 23] on button "modal" at bounding box center [163, 23] width 29 height 23
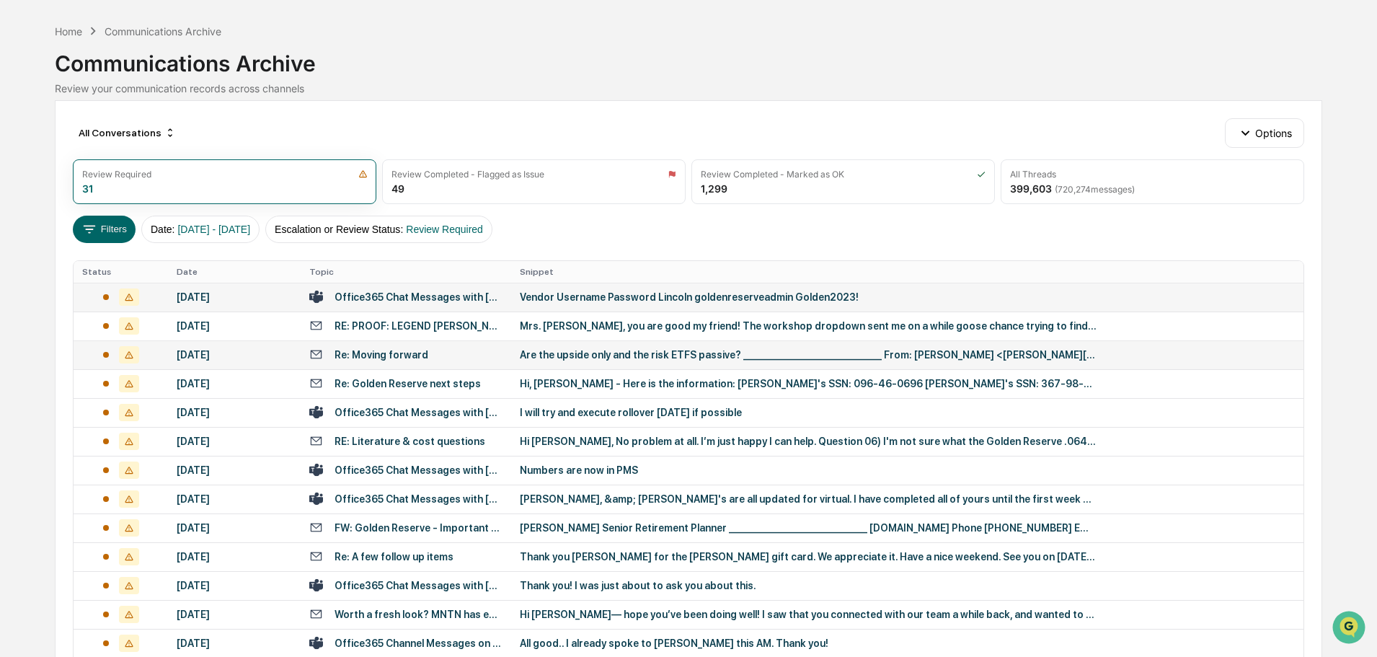
scroll to position [72, 0]
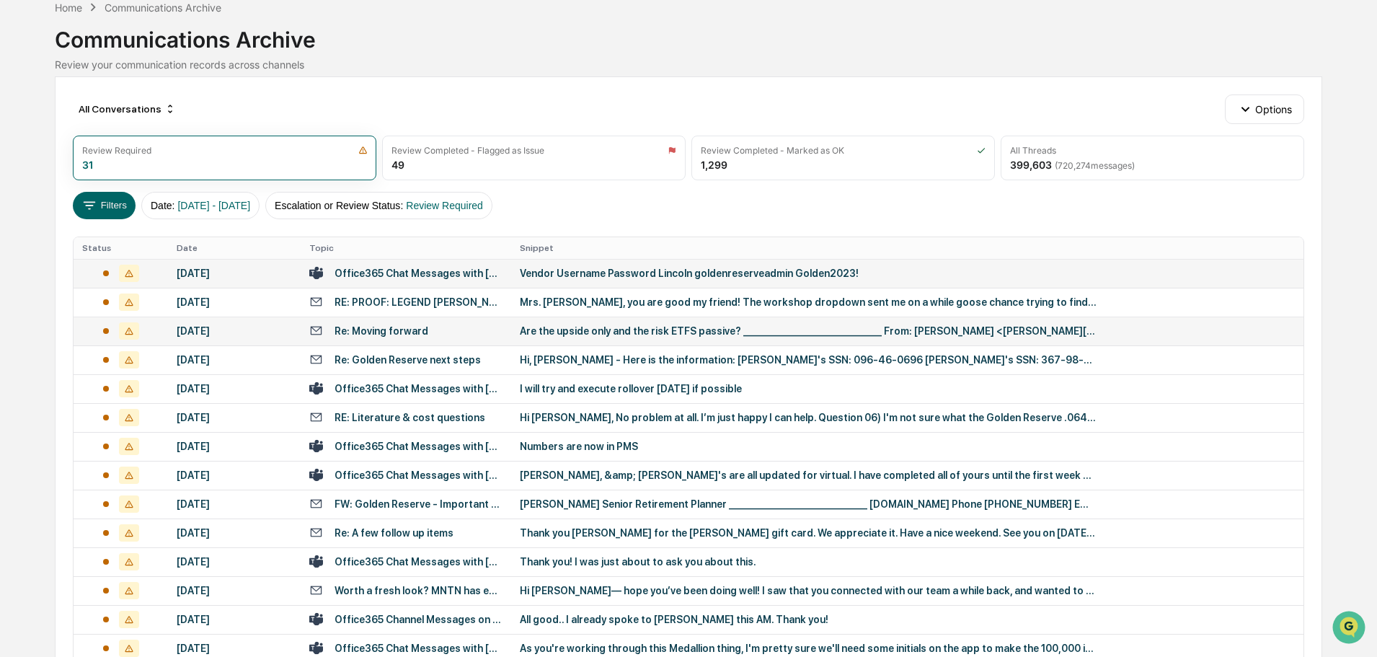
click at [606, 275] on div "Vendor Username Password Lincoln goldenreserveadmin Golden2023!" at bounding box center [808, 273] width 577 height 12
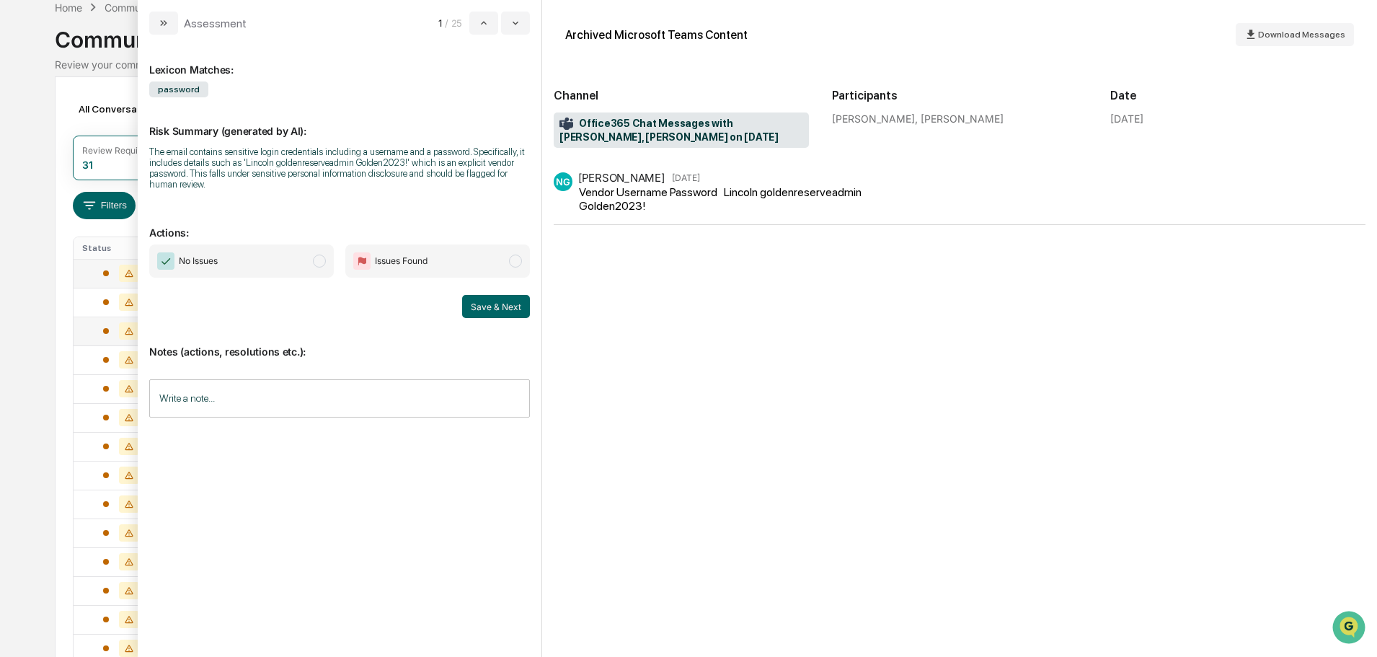
click at [250, 254] on span "No Issues" at bounding box center [241, 260] width 185 height 33
click at [495, 306] on button "Save & Next" at bounding box center [496, 306] width 68 height 23
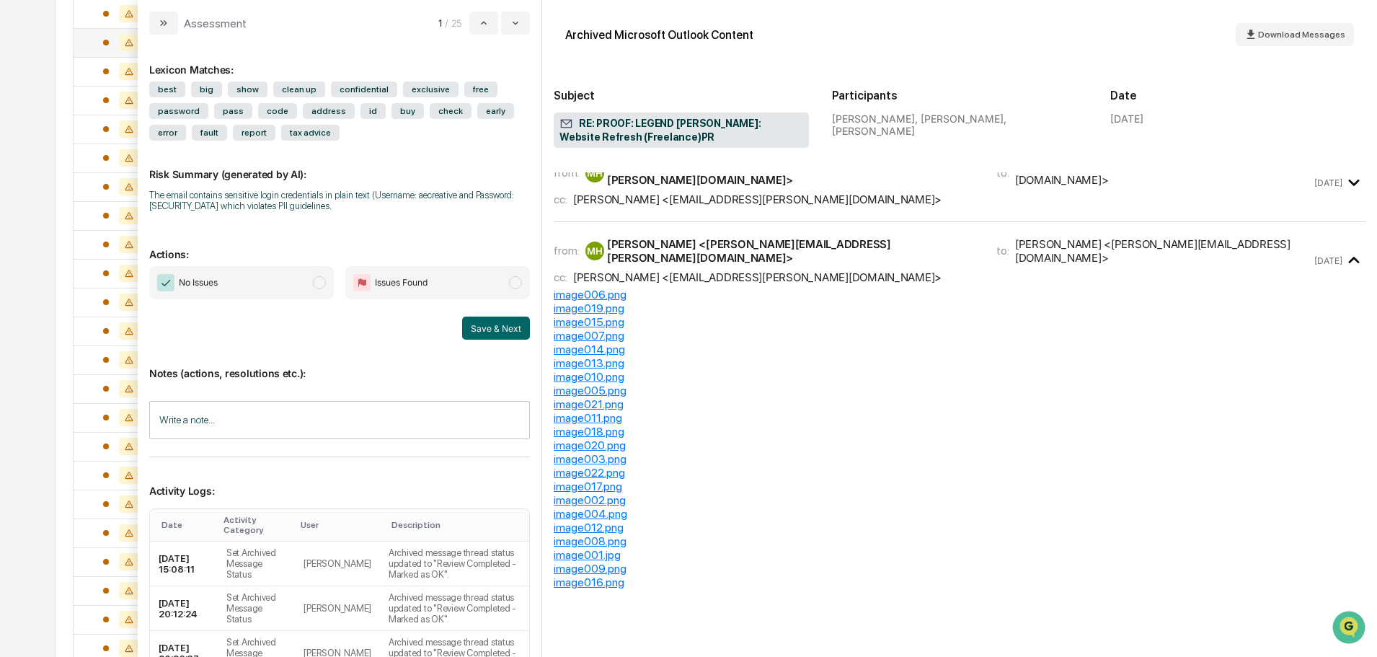
scroll to position [1132, 0]
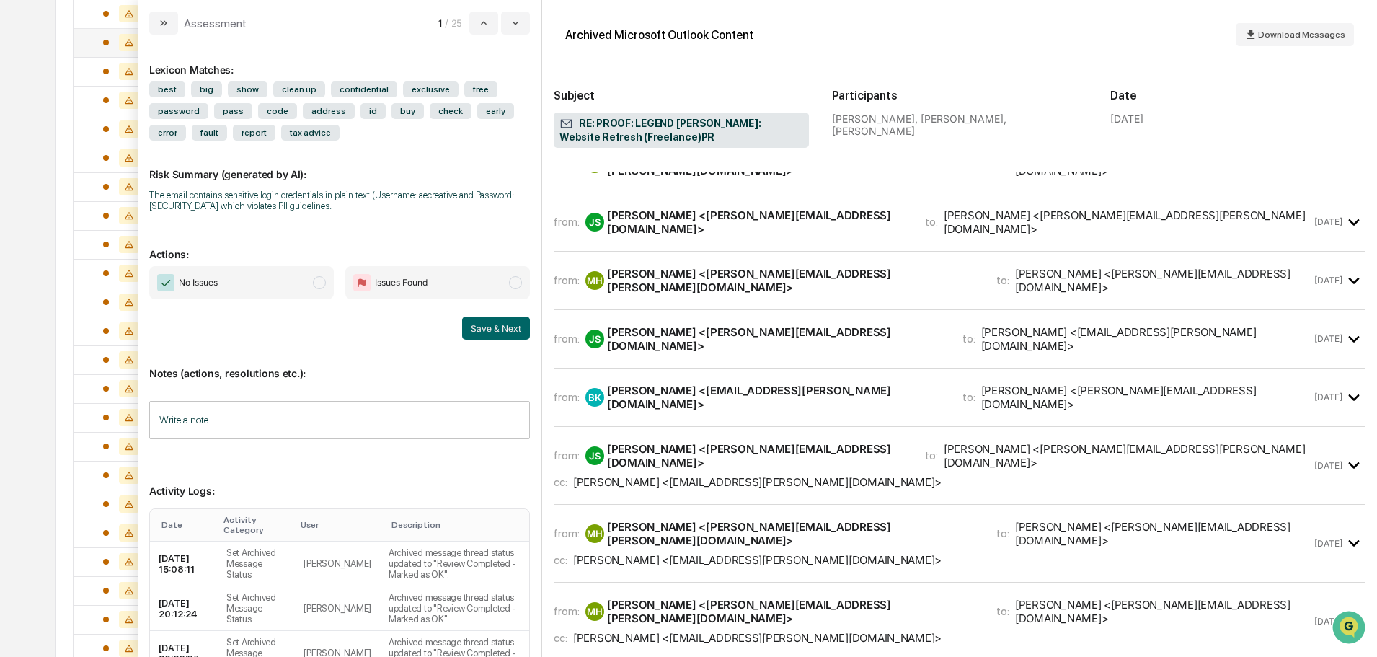
click at [164, 24] on icon "modal" at bounding box center [164, 23] width 12 height 12
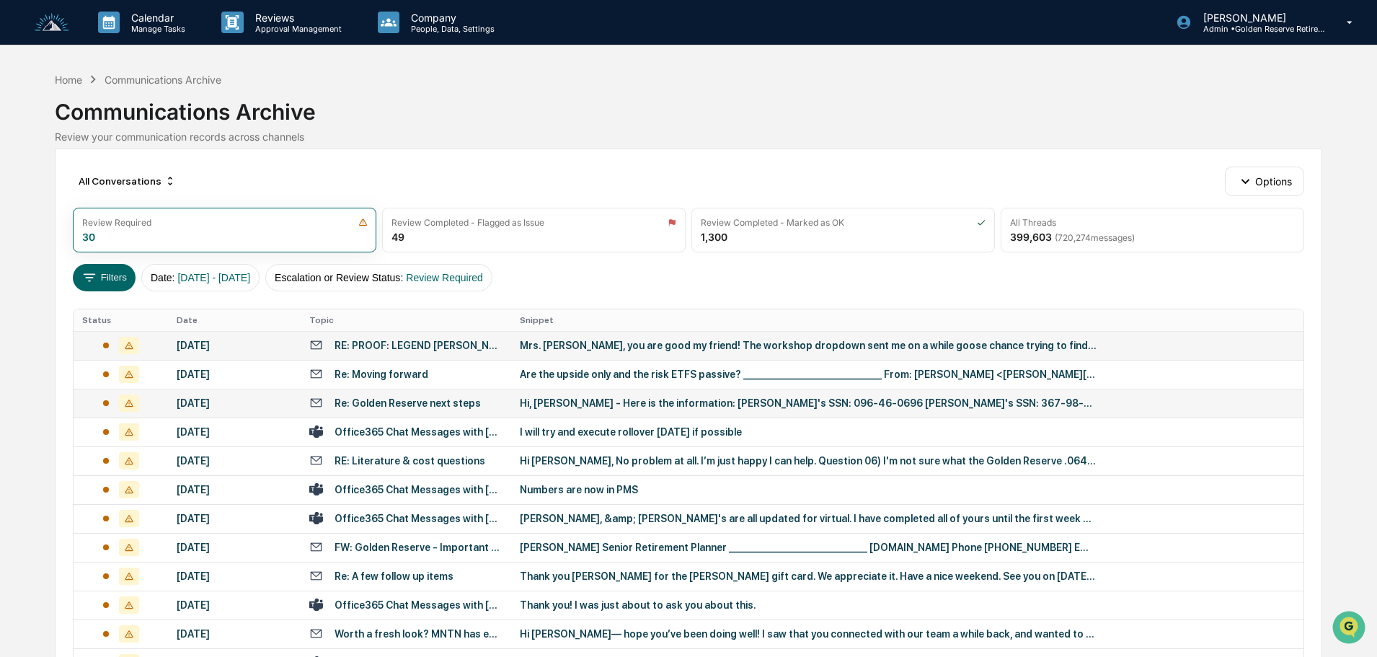
click at [641, 343] on div "Mrs. [PERSON_NAME], you are good my friend! The workshop dropdown sent me on a …" at bounding box center [808, 346] width 577 height 12
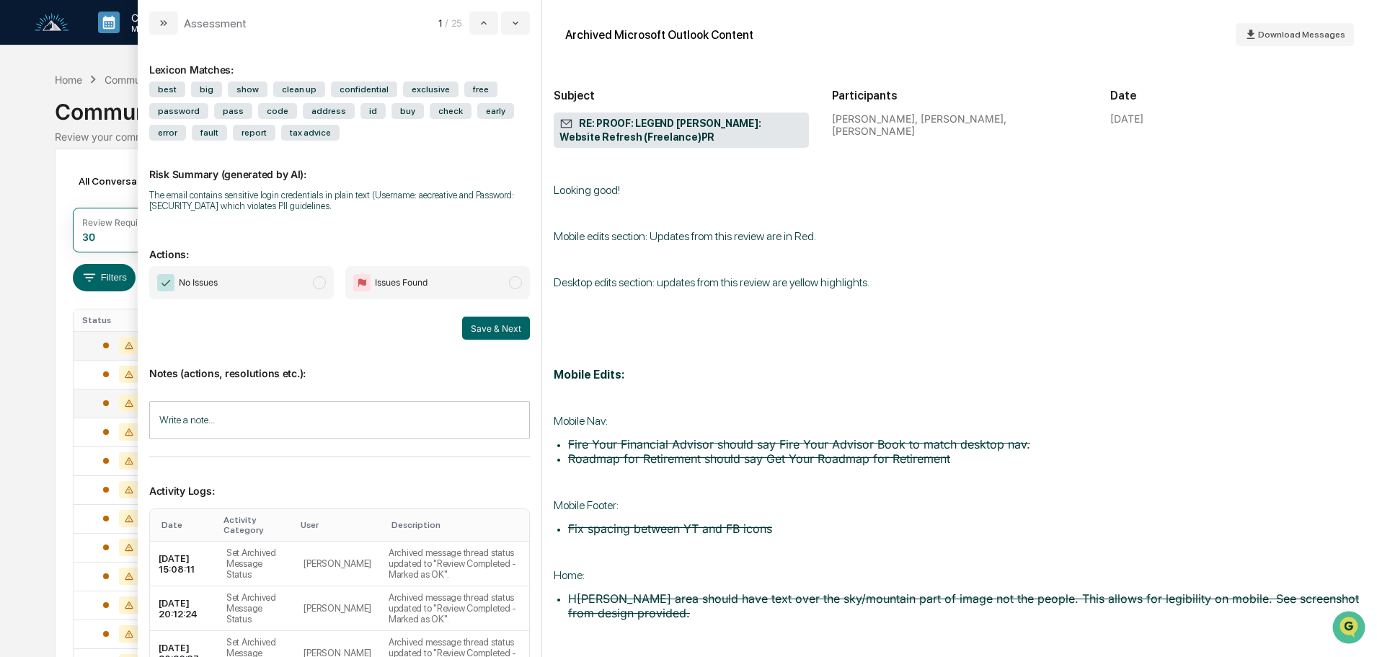
scroll to position [22395, 0]
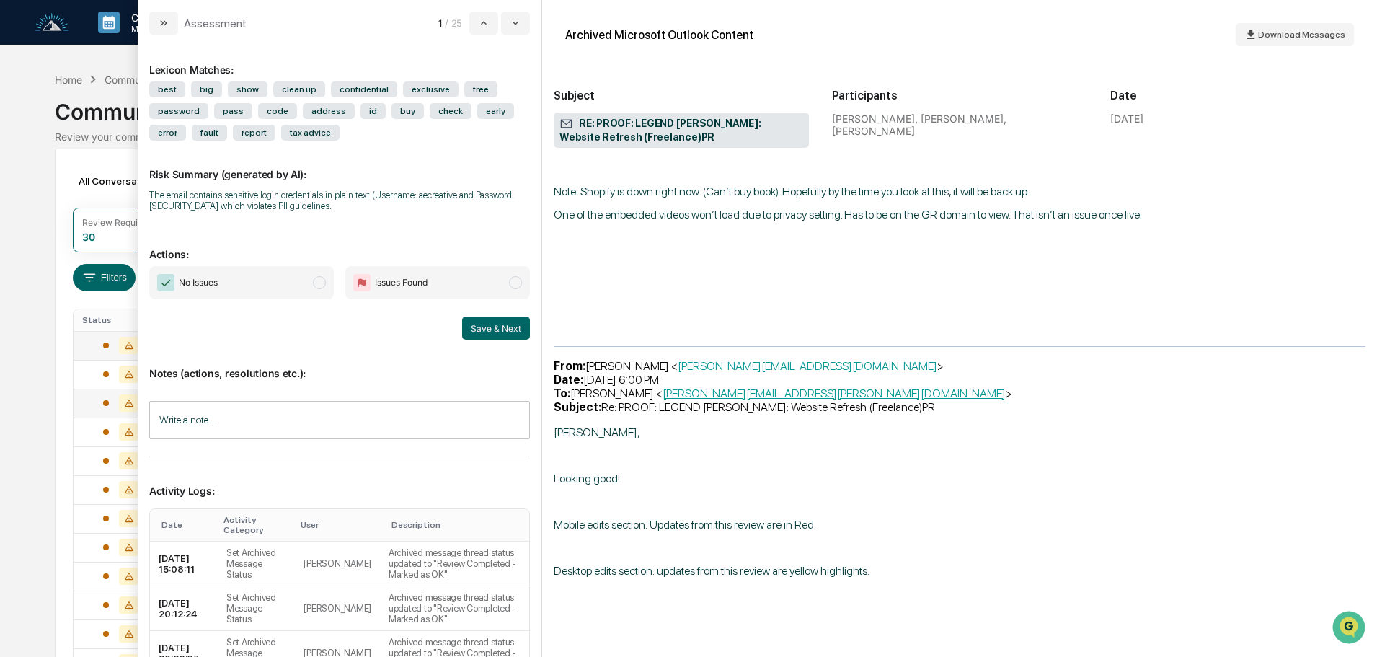
click at [239, 274] on span "No Issues" at bounding box center [241, 282] width 185 height 33
click at [497, 330] on button "Save & Next" at bounding box center [496, 328] width 68 height 23
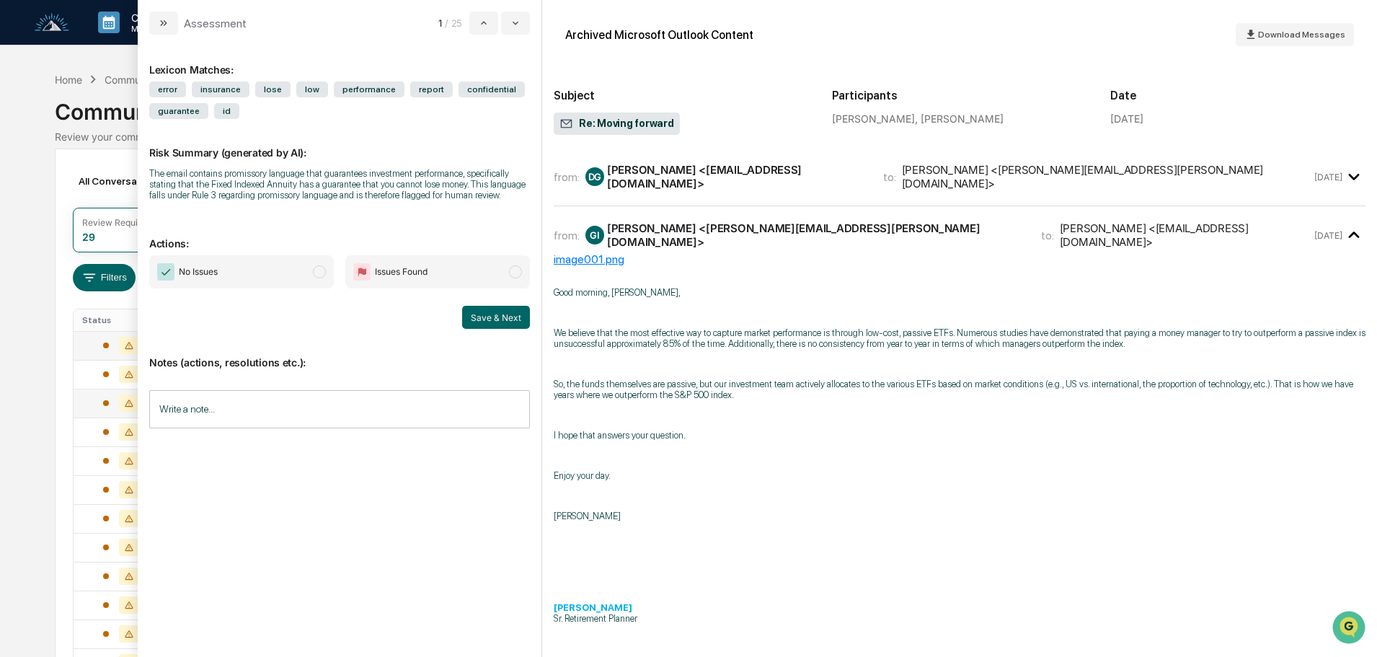
scroll to position [287, 0]
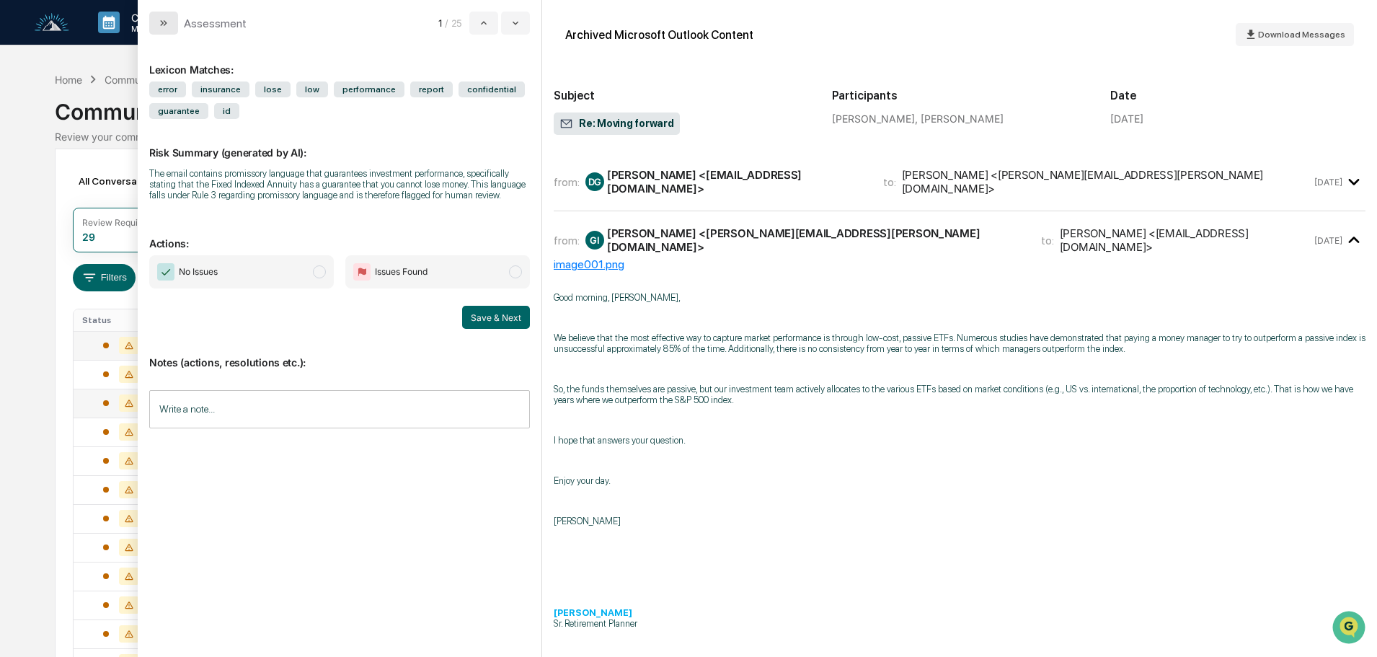
click at [161, 17] on icon "modal" at bounding box center [164, 23] width 12 height 12
